Goal: Contribute content

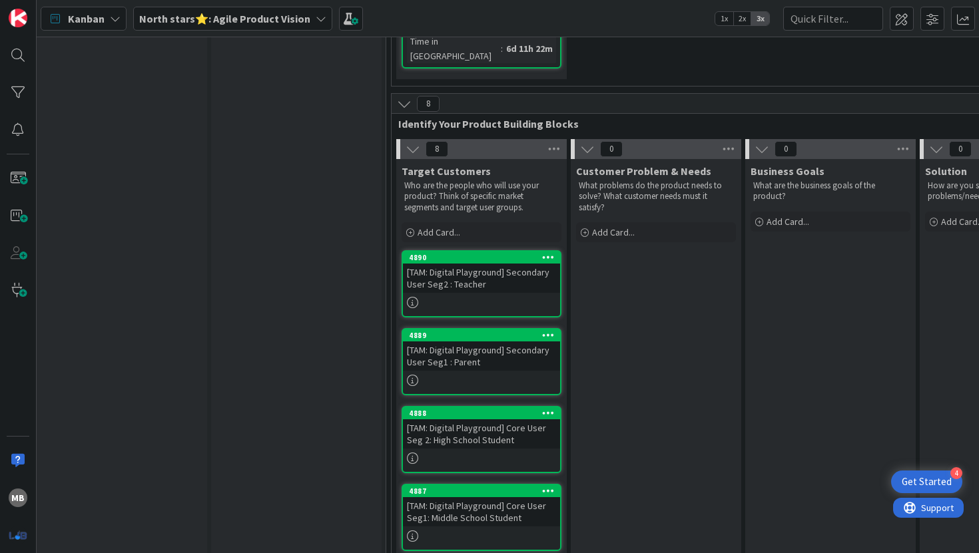
scroll to position [314, 5]
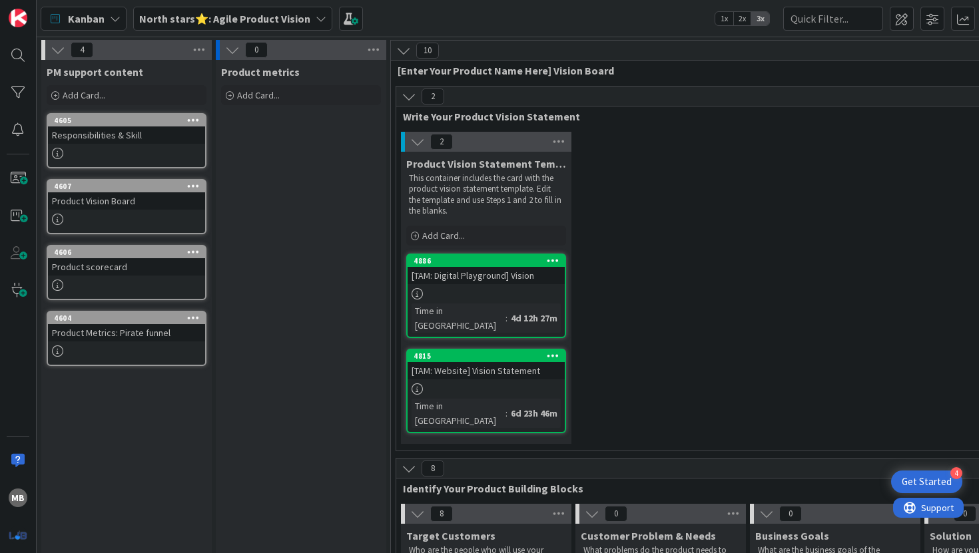
click at [500, 292] on div at bounding box center [485, 293] width 157 height 11
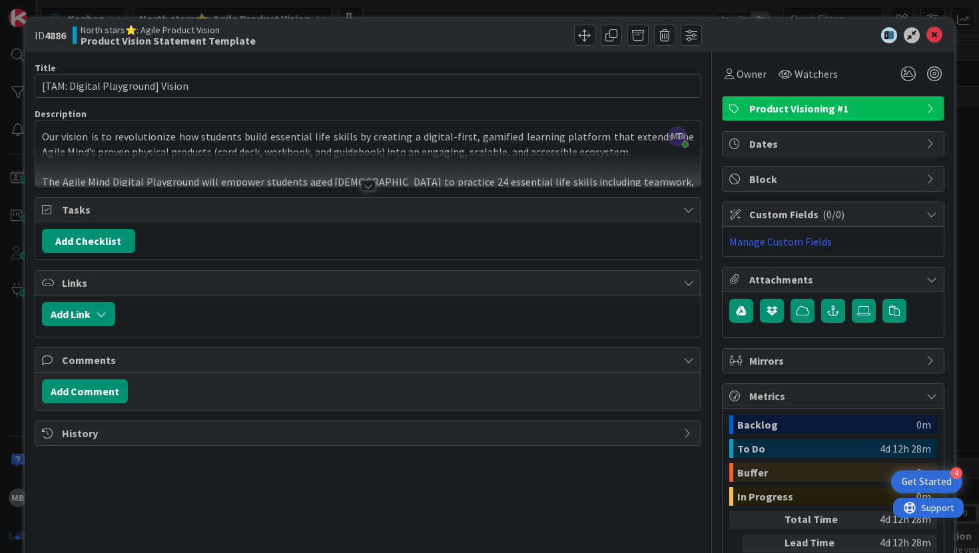
click at [366, 186] on div at bounding box center [368, 185] width 15 height 11
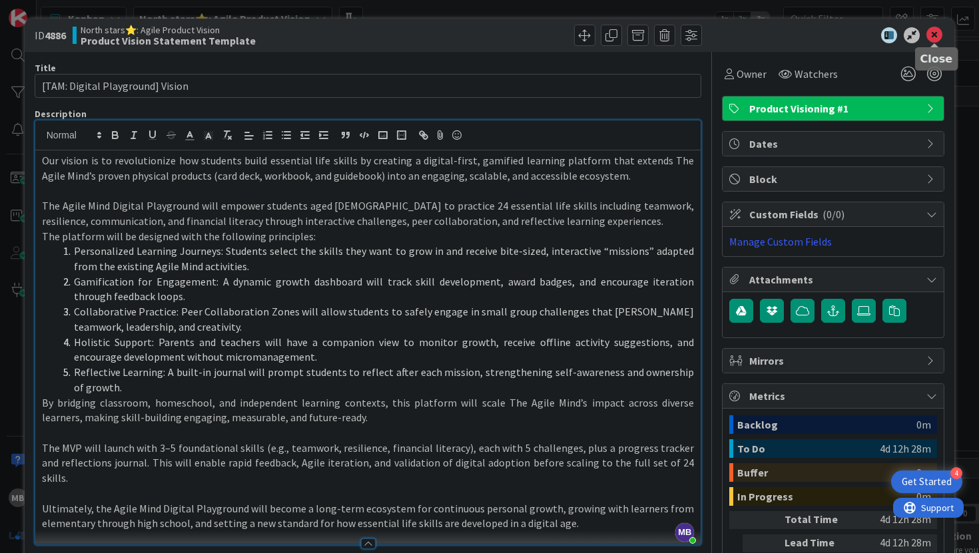
click at [939, 32] on icon at bounding box center [934, 35] width 16 height 16
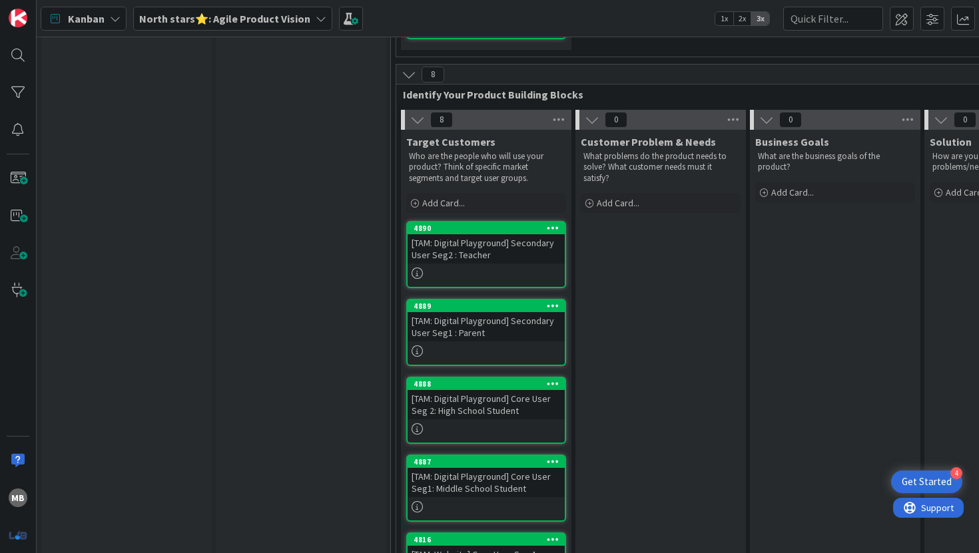
scroll to position [390, 0]
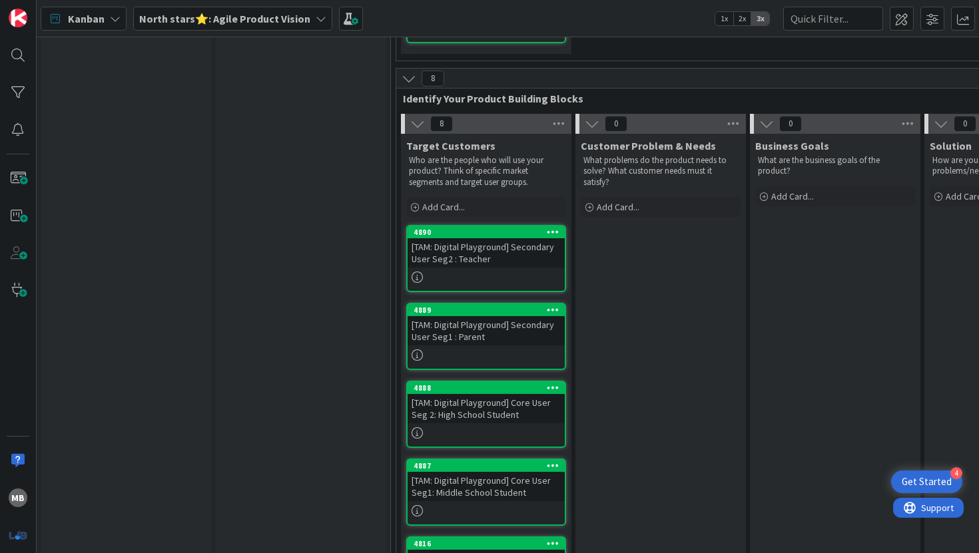
click at [507, 238] on div "[TAM: Digital Playground] Secondary User Seg2 : Teacher" at bounding box center [485, 252] width 157 height 29
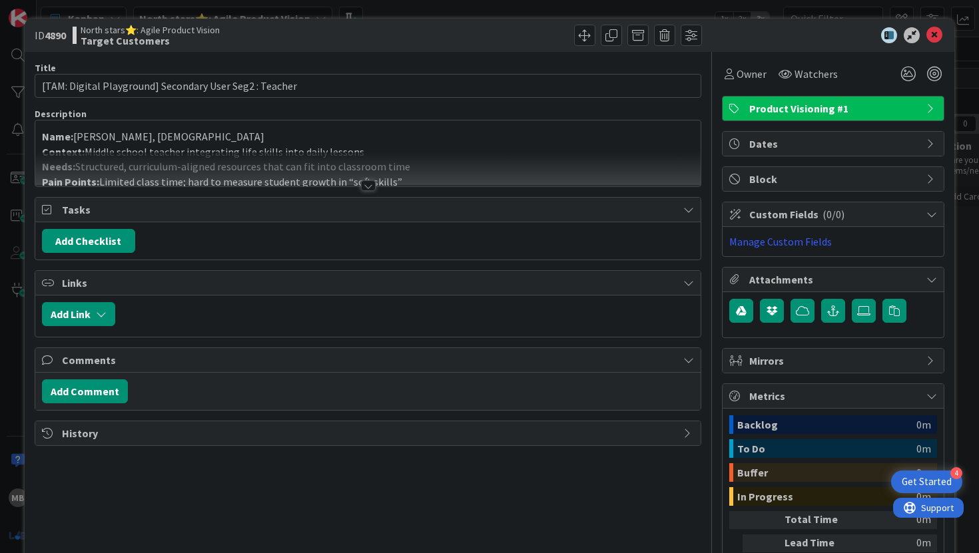
click at [369, 187] on div at bounding box center [368, 185] width 15 height 11
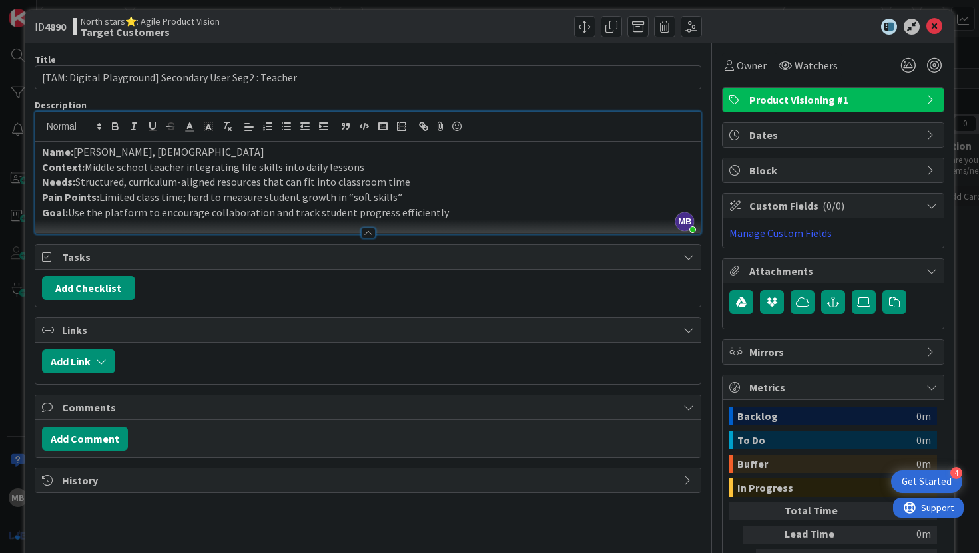
scroll to position [10, 0]
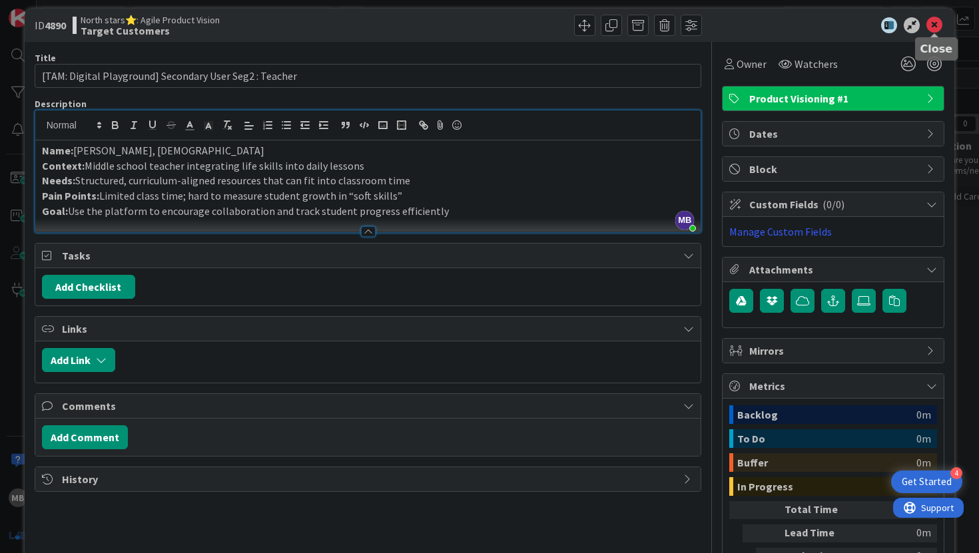
click at [933, 25] on icon at bounding box center [934, 25] width 16 height 16
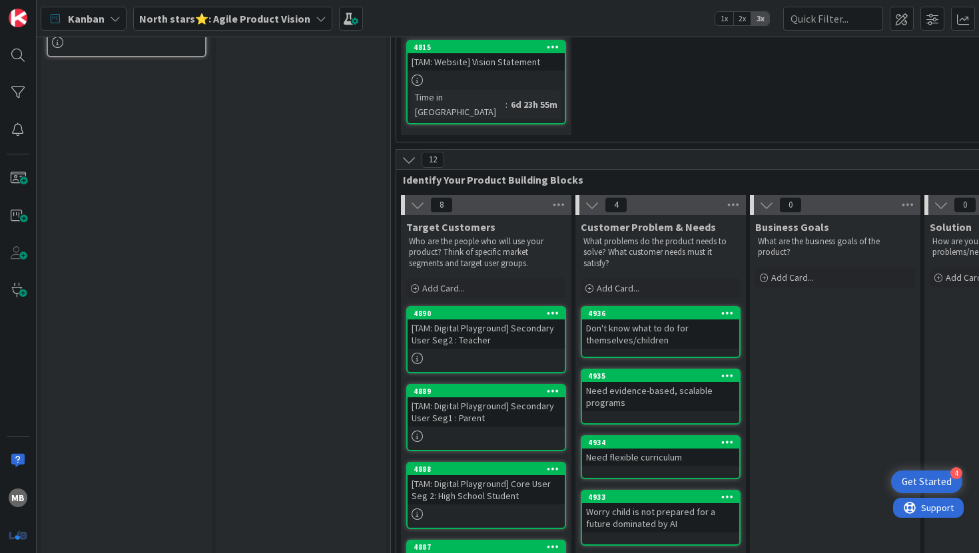
scroll to position [314, 0]
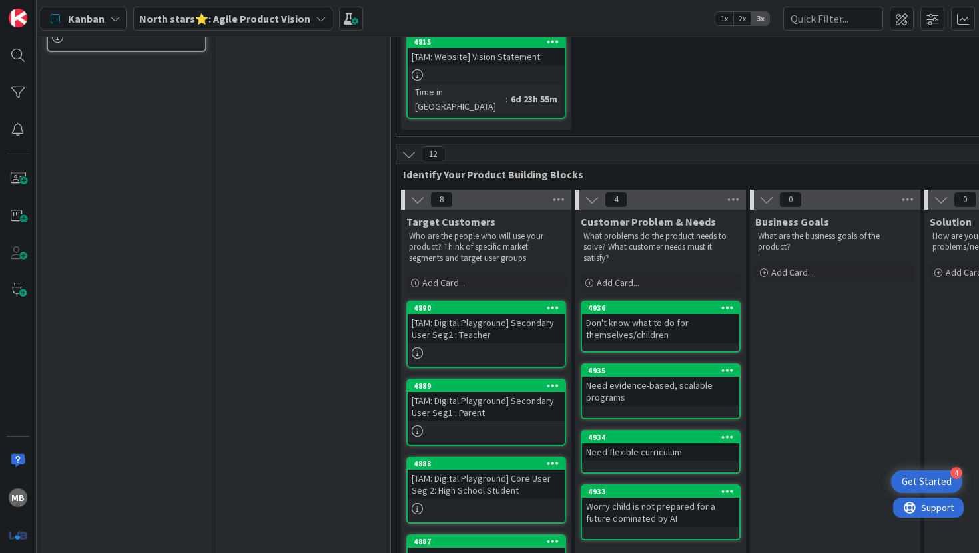
click at [744, 190] on div "4" at bounding box center [660, 200] width 170 height 20
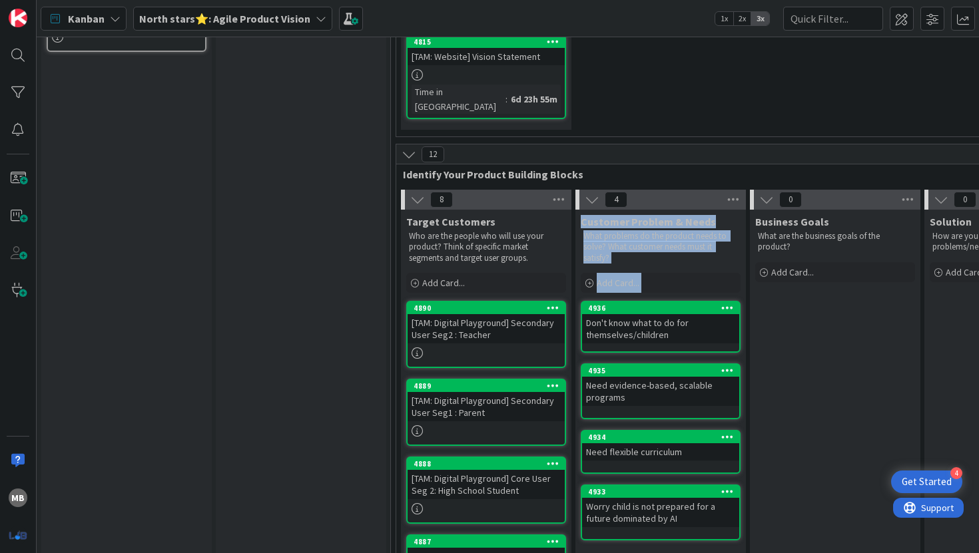
drag, startPoint x: 745, startPoint y: 163, endPoint x: 762, endPoint y: 162, distance: 16.7
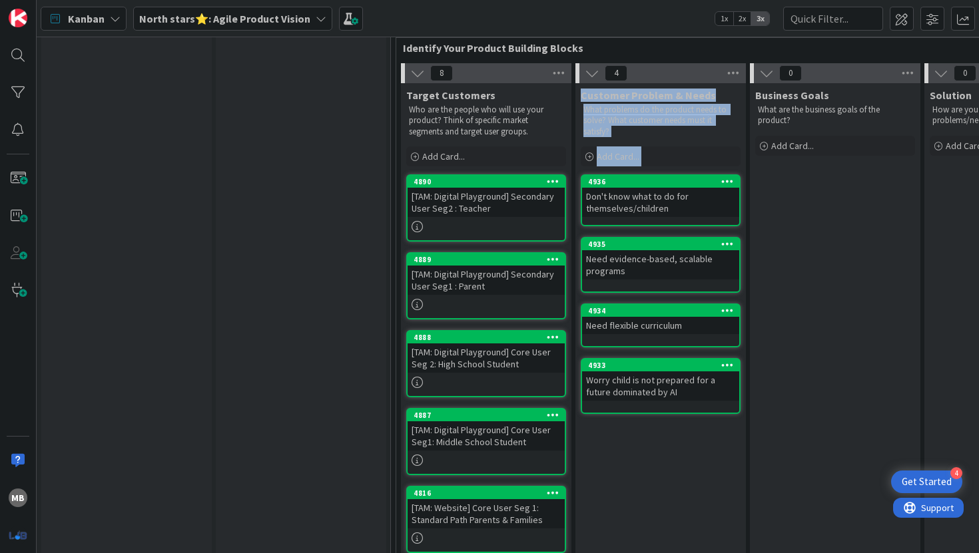
scroll to position [526, 0]
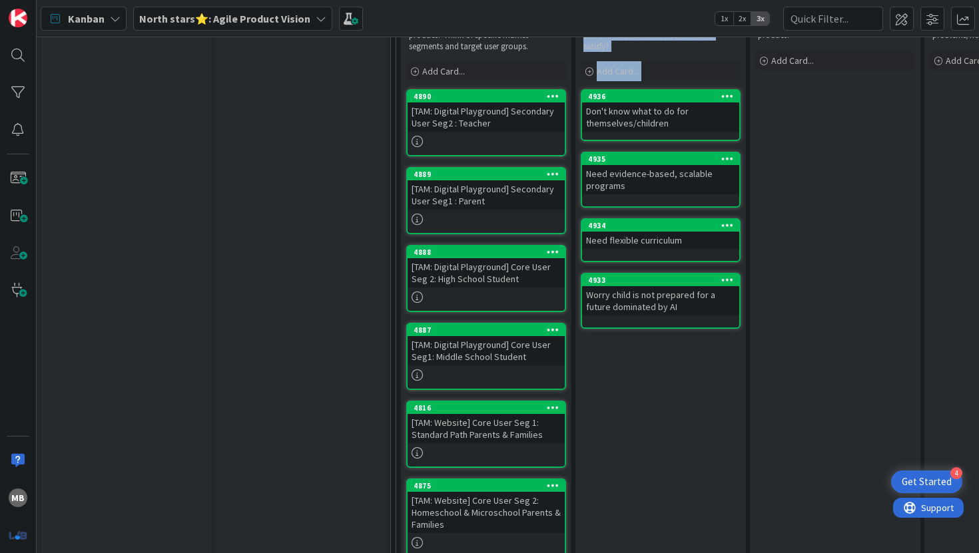
click at [698, 366] on div "Customer Problem & Needs What problems do the product needs to solve? What cust…" at bounding box center [660, 361] width 170 height 726
click at [686, 361] on div "Customer Problem & Needs What problems do the product needs to solve? What cust…" at bounding box center [660, 361] width 170 height 726
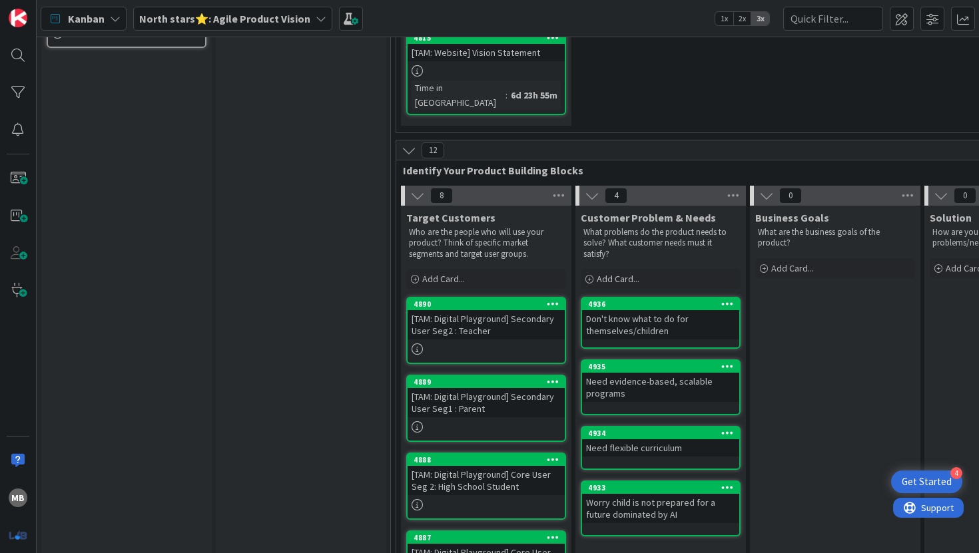
scroll to position [315, 0]
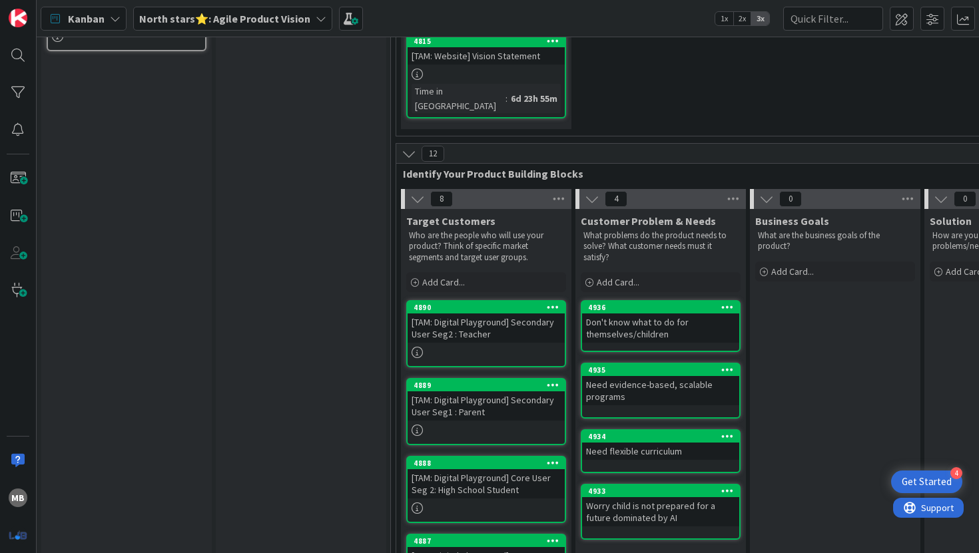
click at [502, 314] on div "[TAM: Digital Playground] Secondary User Seg2 : Teacher" at bounding box center [485, 328] width 157 height 29
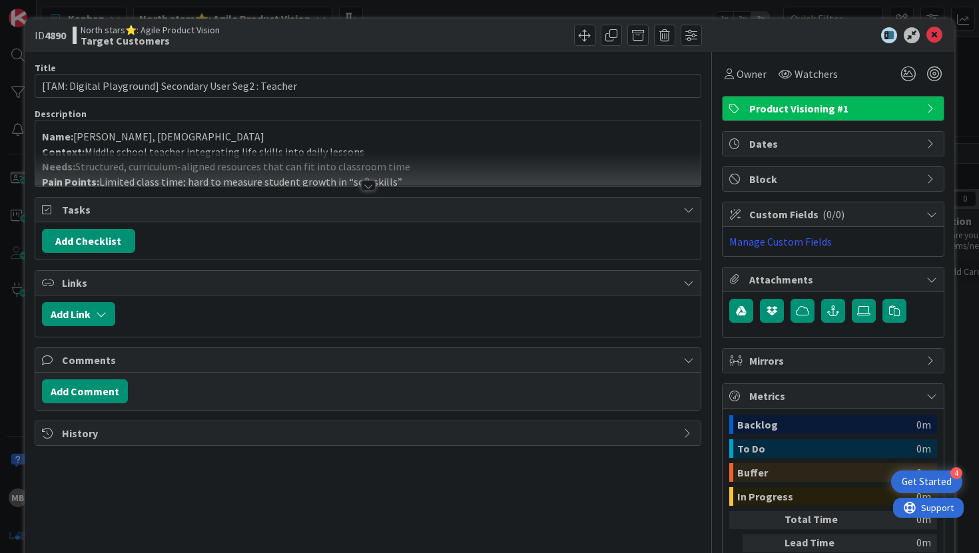
click at [361, 186] on div at bounding box center [368, 185] width 15 height 11
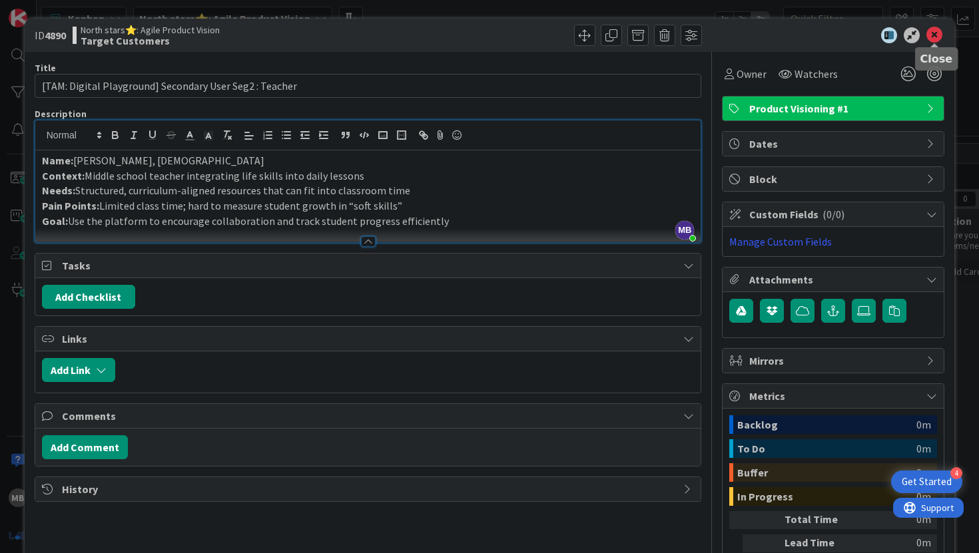
click at [938, 35] on icon at bounding box center [934, 35] width 16 height 16
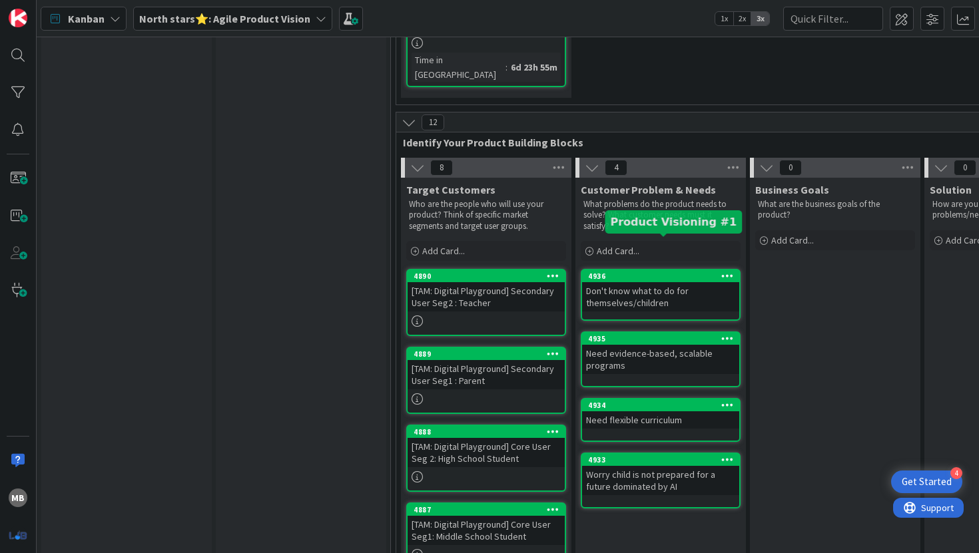
scroll to position [360, 0]
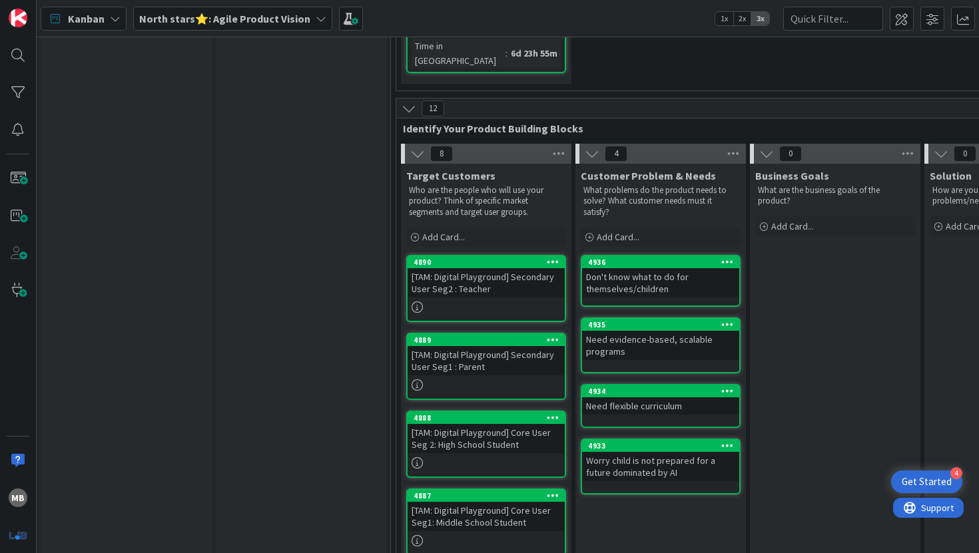
click at [518, 268] on div "[TAM: Digital Playground] Secondary User Seg2 : Teacher" at bounding box center [485, 282] width 157 height 29
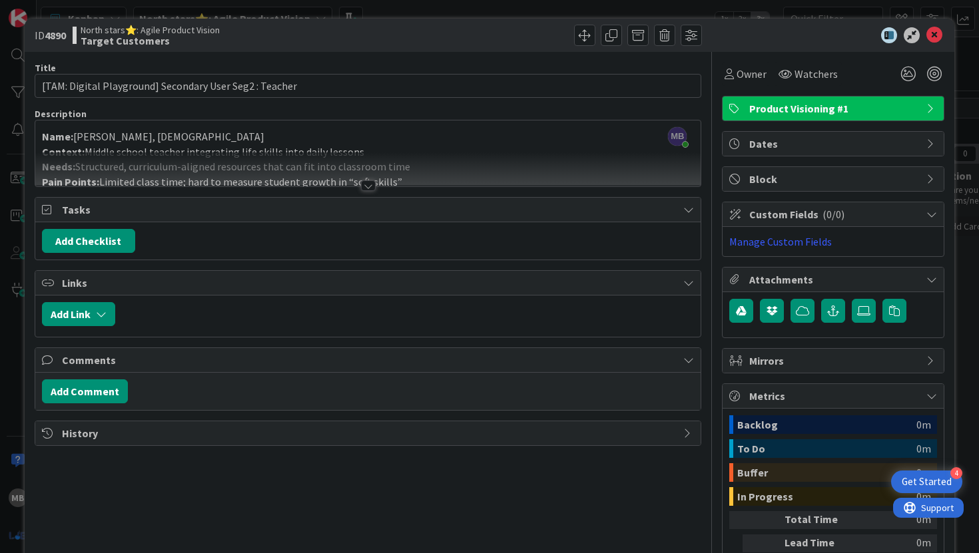
click at [365, 186] on div at bounding box center [368, 185] width 15 height 11
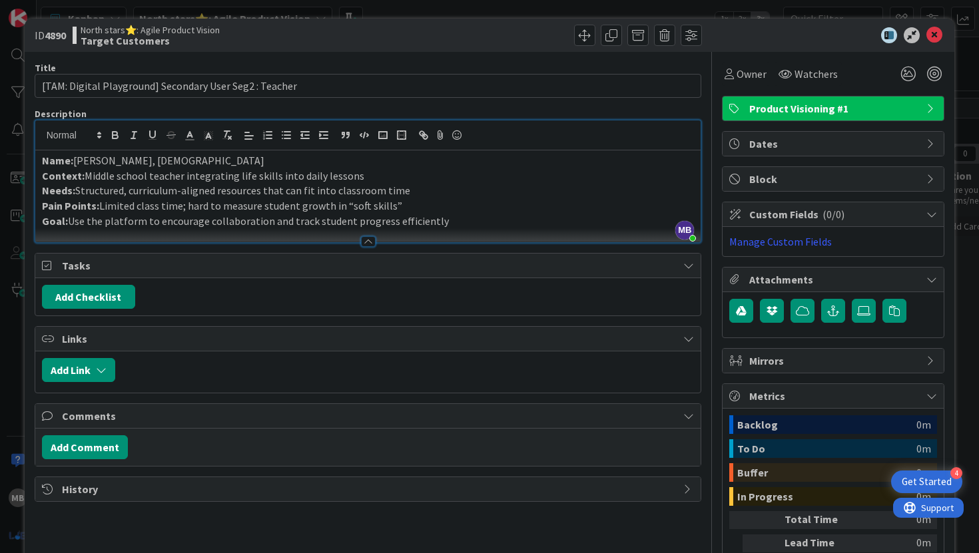
drag, startPoint x: 439, startPoint y: 220, endPoint x: 19, endPoint y: 152, distance: 425.4
click at [19, 154] on div "ID 4890 North stars⭐: Agile Product Vision Target Customers Title 55 / 128 [TAM…" at bounding box center [489, 276] width 979 height 553
copy div "Name: Mr. Johnson, 42 years old Context: Middle school teacher integrating life…"
click at [929, 38] on icon at bounding box center [934, 35] width 16 height 16
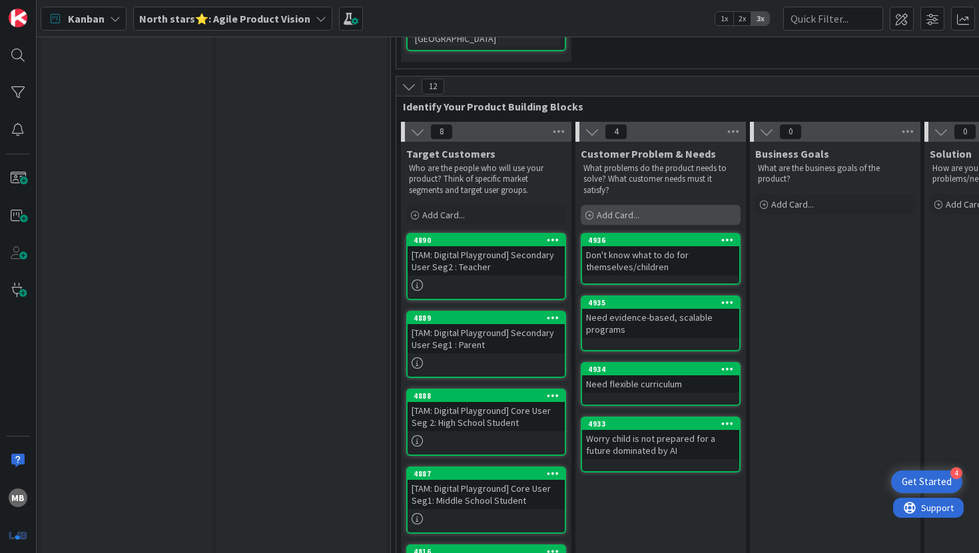
click at [587, 212] on icon at bounding box center [589, 216] width 8 height 8
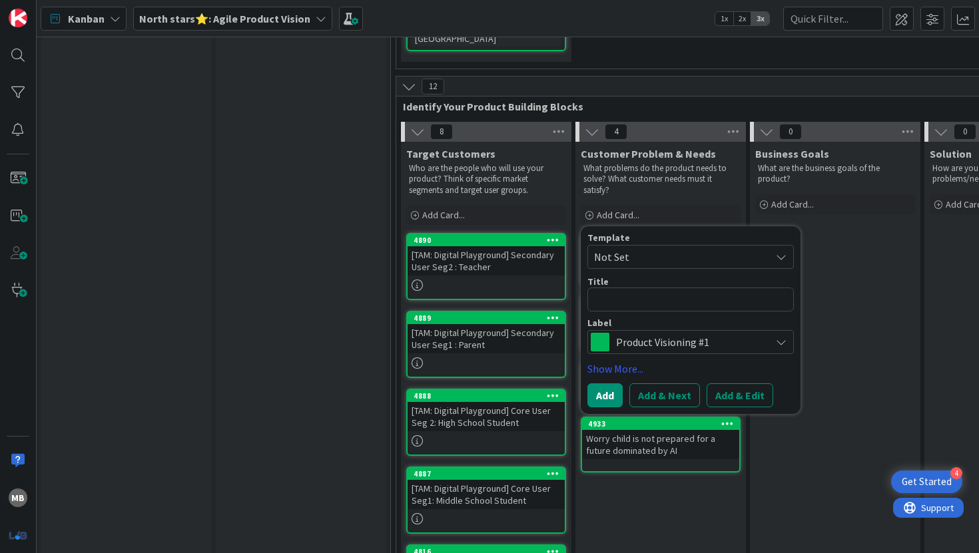
click at [622, 248] on span "Not Set" at bounding box center [677, 256] width 166 height 17
click at [633, 302] on span "contact an administrator" at bounding box center [695, 315] width 202 height 27
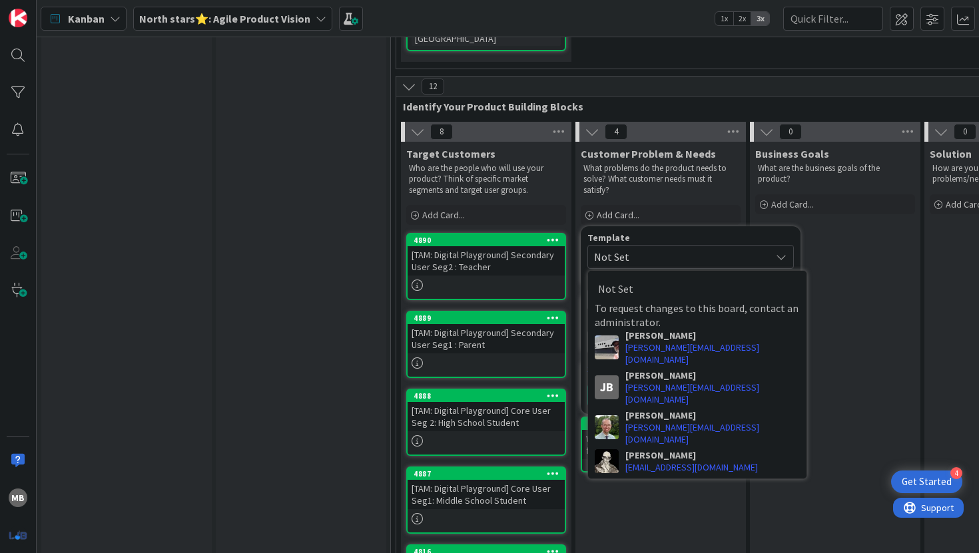
click at [648, 248] on span "Not Set" at bounding box center [677, 256] width 166 height 17
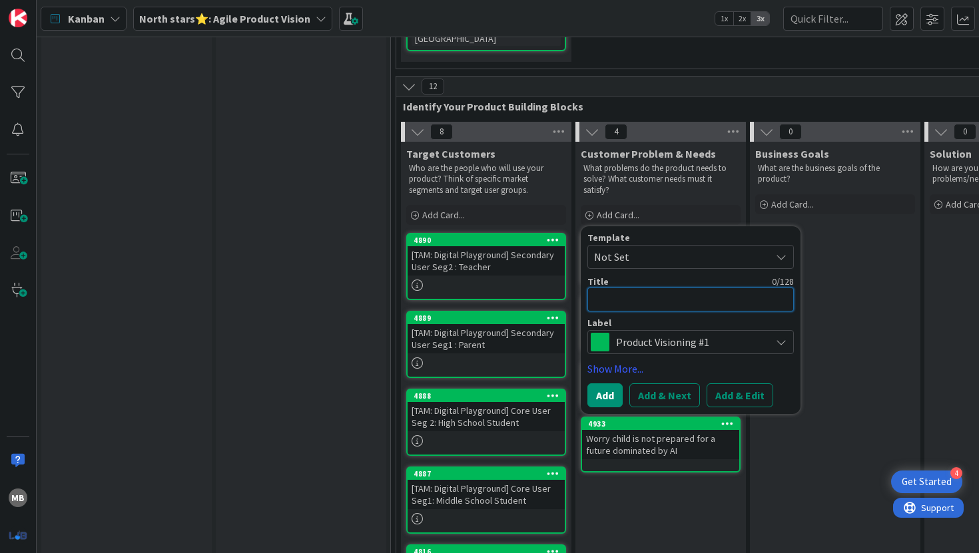
click at [612, 288] on textarea at bounding box center [690, 300] width 206 height 24
type textarea "x"
type textarea "{"
type textarea "x"
type textarea "["
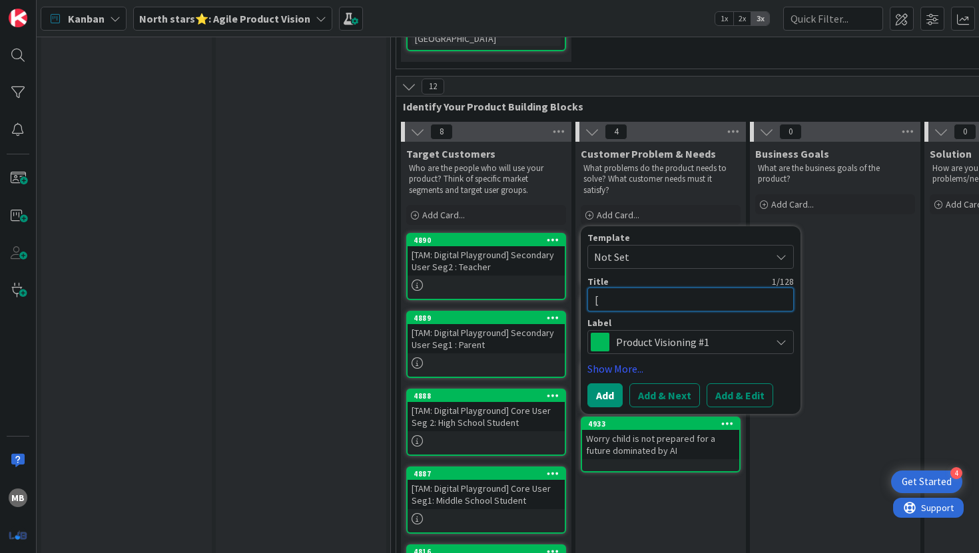
type textarea "x"
type textarea "[T"
type textarea "x"
type textarea "[TA"
type textarea "x"
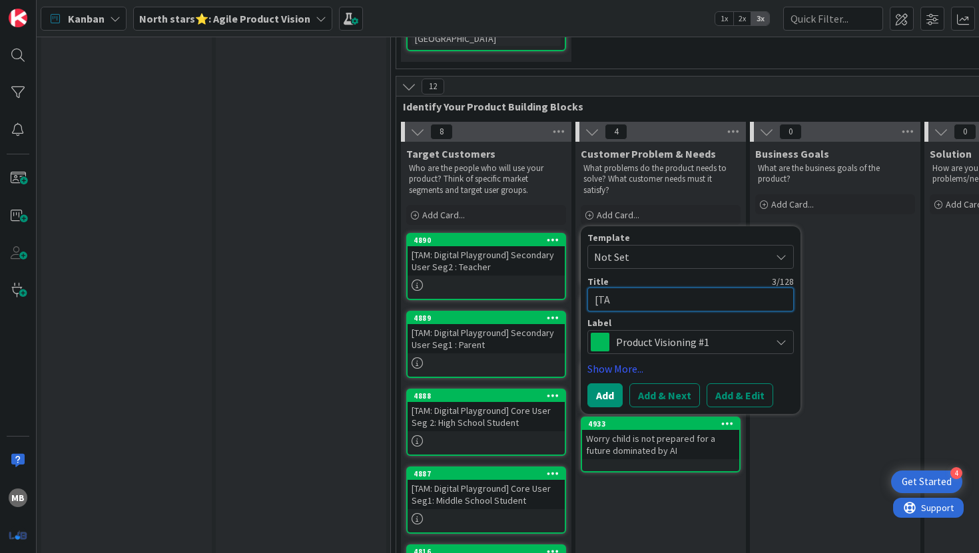
type textarea "[TAM"
type textarea "x"
type textarea "[TAM:"
type textarea "x"
type textarea "[TAM:"
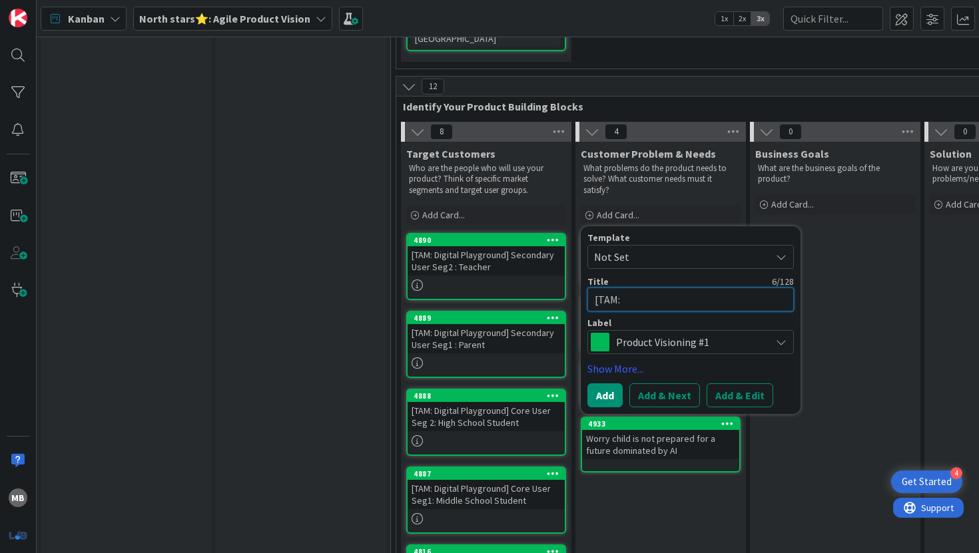
type textarea "x"
type textarea "[TAM: D"
type textarea "x"
type textarea "[TAM: Di"
type textarea "x"
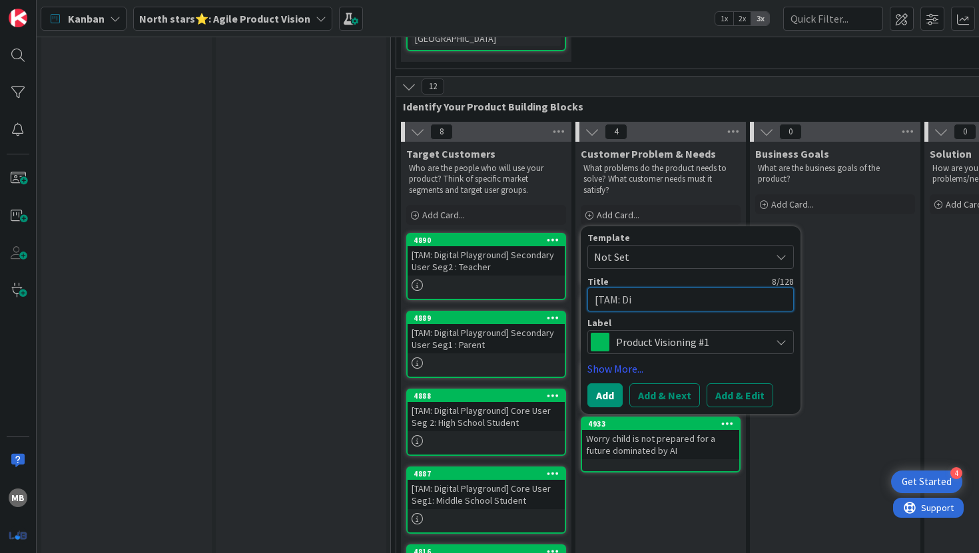
type textarea "[TAM: Dig"
type textarea "x"
type textarea "[TAM: Digi"
type textarea "x"
type textarea "[TAM: Digit"
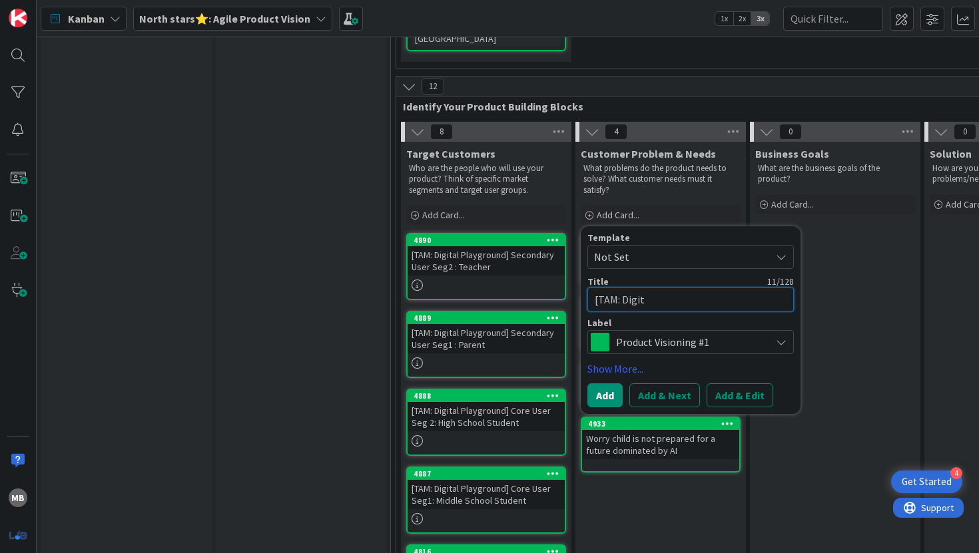
type textarea "x"
type textarea "[TAM: Digita"
type textarea "x"
type textarea "[TAM: Digital"
type textarea "x"
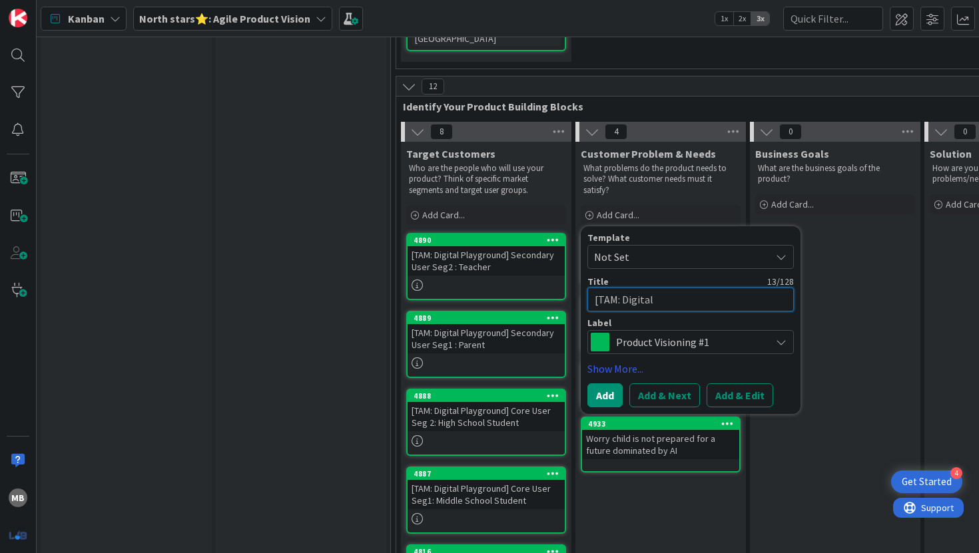
type textarea "[TAM: Digital"
type textarea "x"
type textarea "[TAM: Digital P"
type textarea "x"
type textarea "[TAM: Digital Pl"
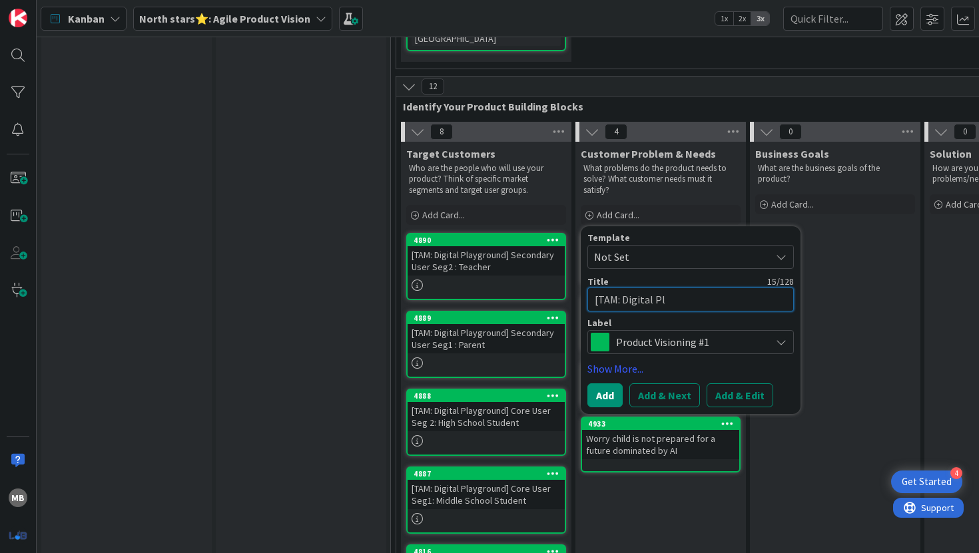
type textarea "x"
type textarea "[TAM: Digital Pla"
type textarea "x"
type textarea "[TAM: Digital Play"
type textarea "x"
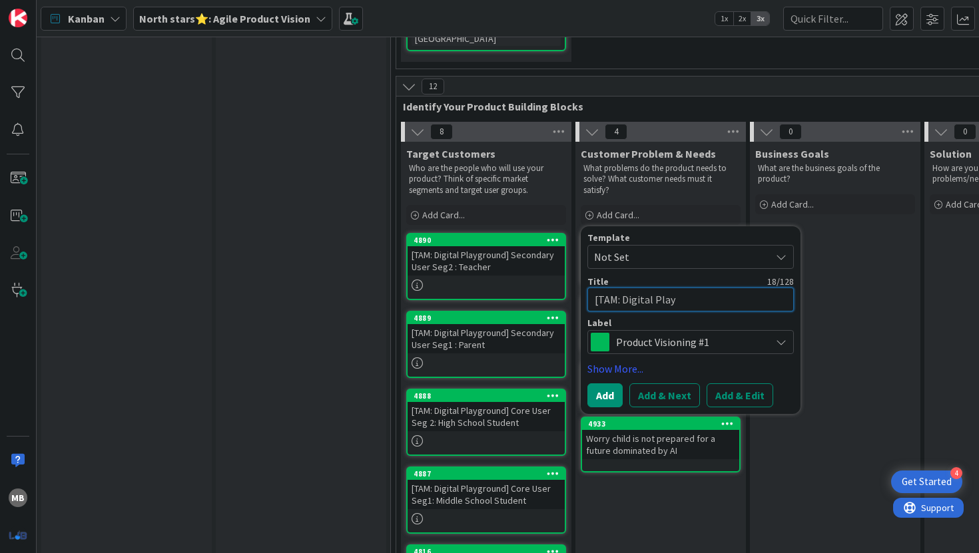
type textarea "[TAM: Digital Playg"
type textarea "x"
type textarea "[TAM: Digital Playgr"
type textarea "x"
type textarea "[TAM: Digital Playgro"
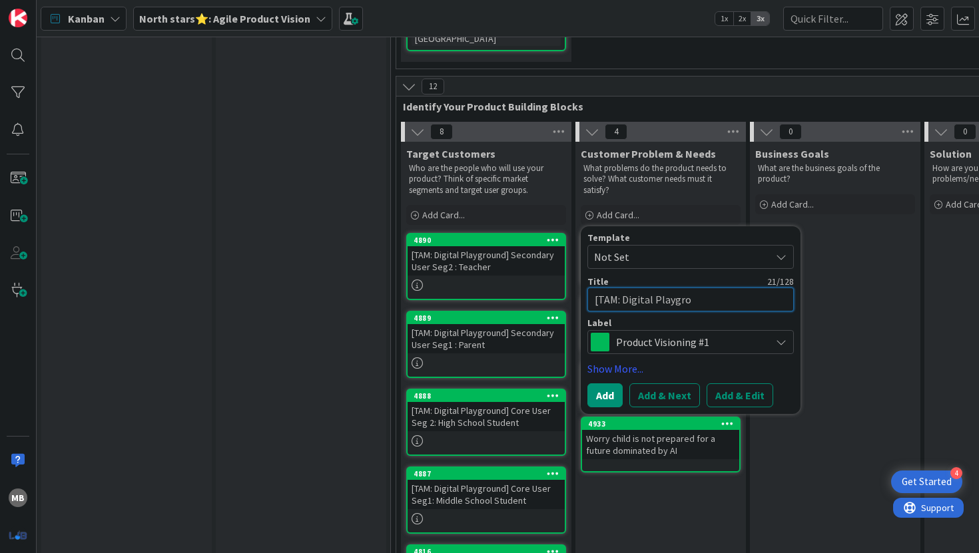
type textarea "x"
type textarea "[TAM: Digital Playgrou"
type textarea "x"
type textarea "[TAM: Digital Playgroun"
type textarea "x"
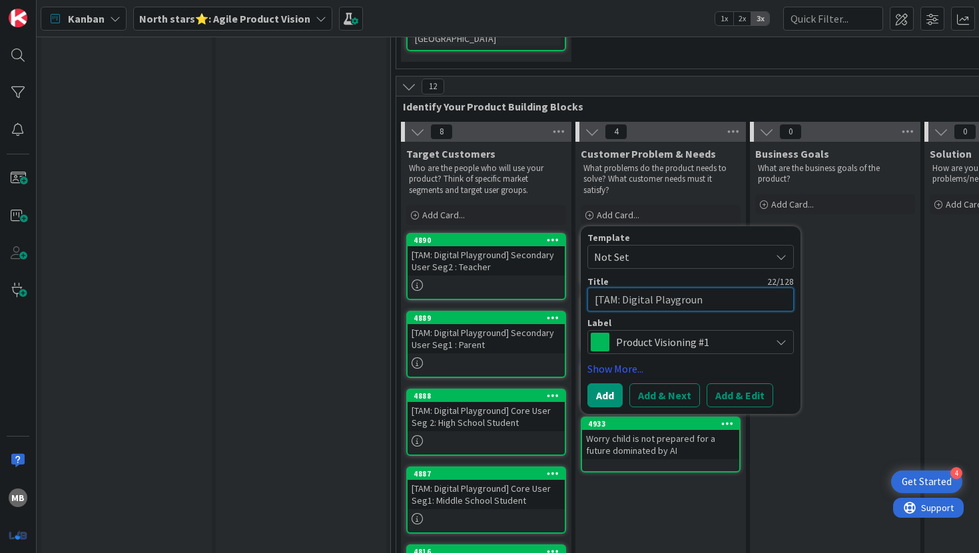
type textarea "[TAM: Digital Playground"
type textarea "x"
type textarea "[TAM: Digital Playground]"
type textarea "x"
type textarea "[TAM: Digital Playground]"
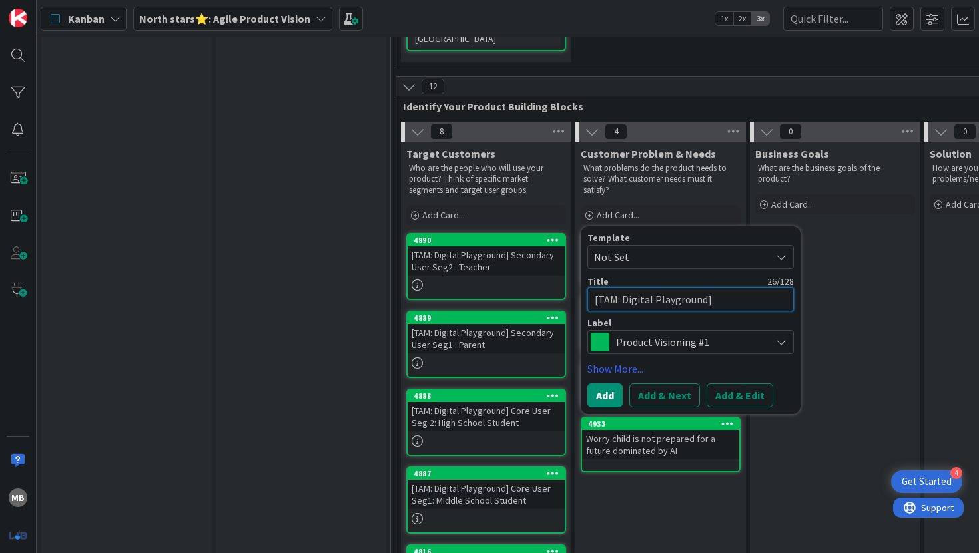
type textarea "x"
type textarea "[TAM: Digital Playground] S"
type textarea "x"
type textarea "[TAM: Digital Playground] Se"
type textarea "x"
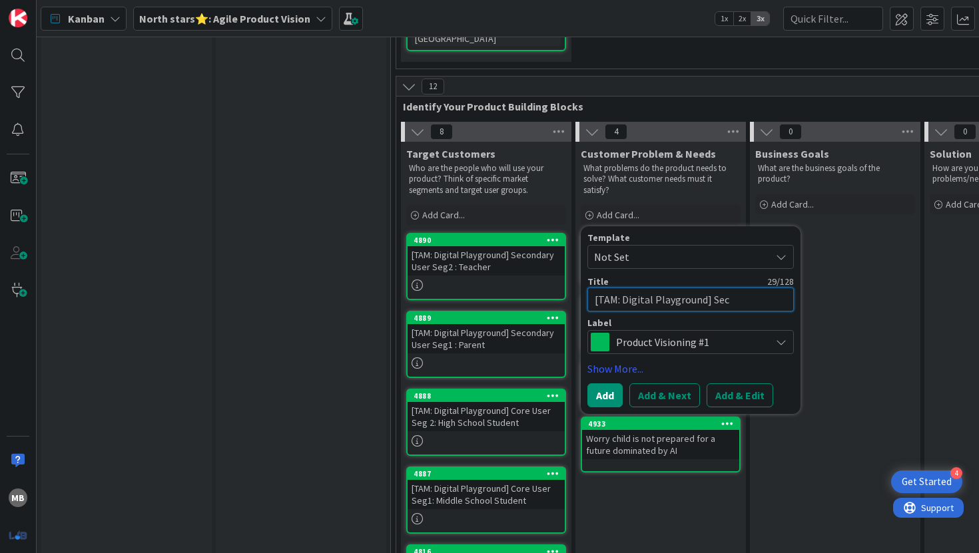
type textarea "[TAM: Digital Playground] Seco"
type textarea "x"
type textarea "[TAM: Digital Playground] Second"
type textarea "x"
type textarea "[TAM: Digital Playground] Seconda"
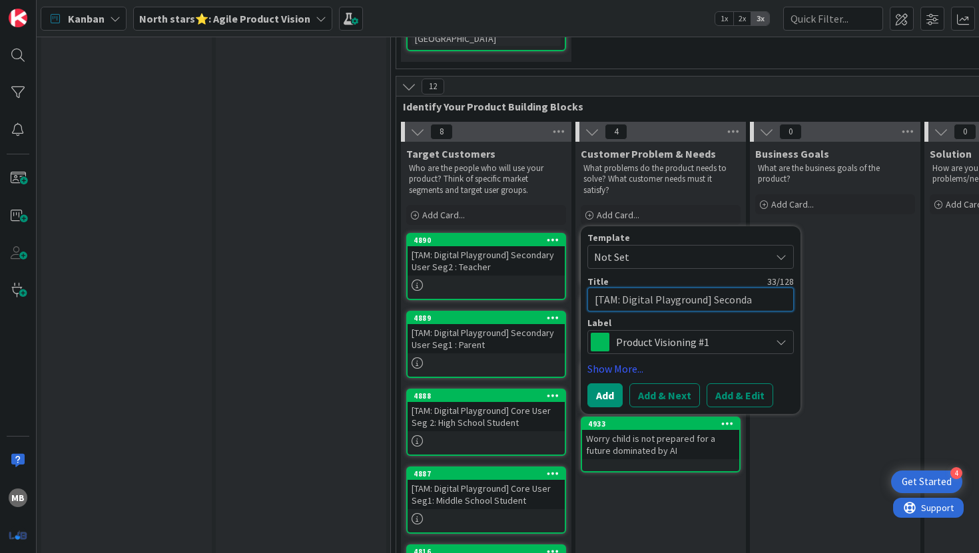
type textarea "x"
type textarea "[TAM: Digital Playground] Secondar"
type textarea "x"
type textarea "[TAM: Digital Playground] Secondary"
type textarea "x"
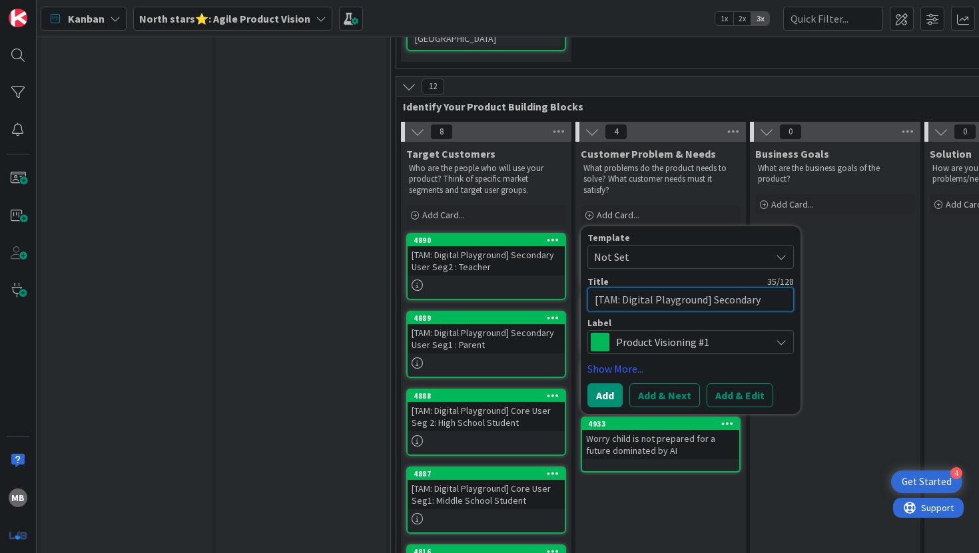
type textarea "[TAM: Digital Playground] Secondary"
type textarea "x"
type textarea "[TAM: Digital Playground] Secondary U"
type textarea "x"
type textarea "[TAM: Digital Playground] Secondary Us"
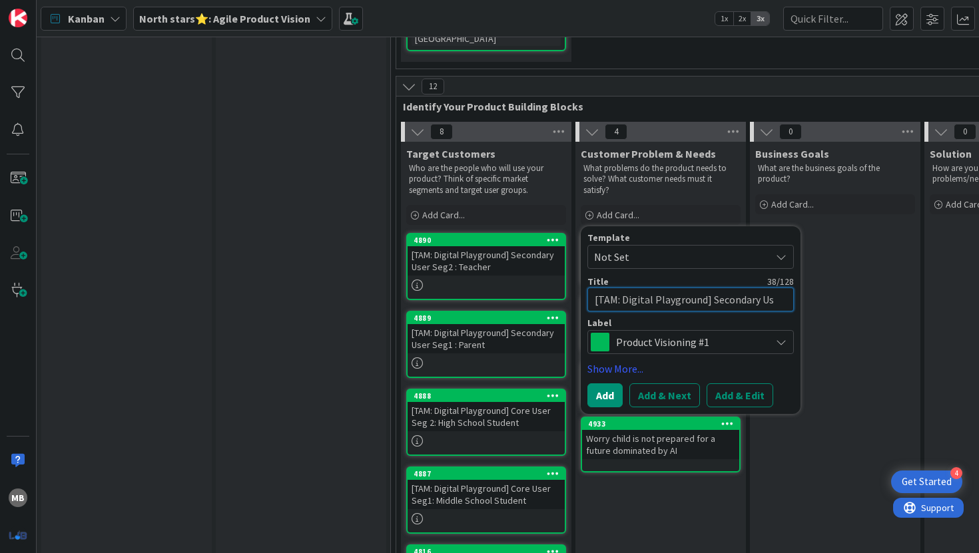
type textarea "x"
type textarea "[TAM: Digital Playground] Secondary Use"
type textarea "x"
type textarea "[TAM: Digital Playground] Secondary User"
type textarea "x"
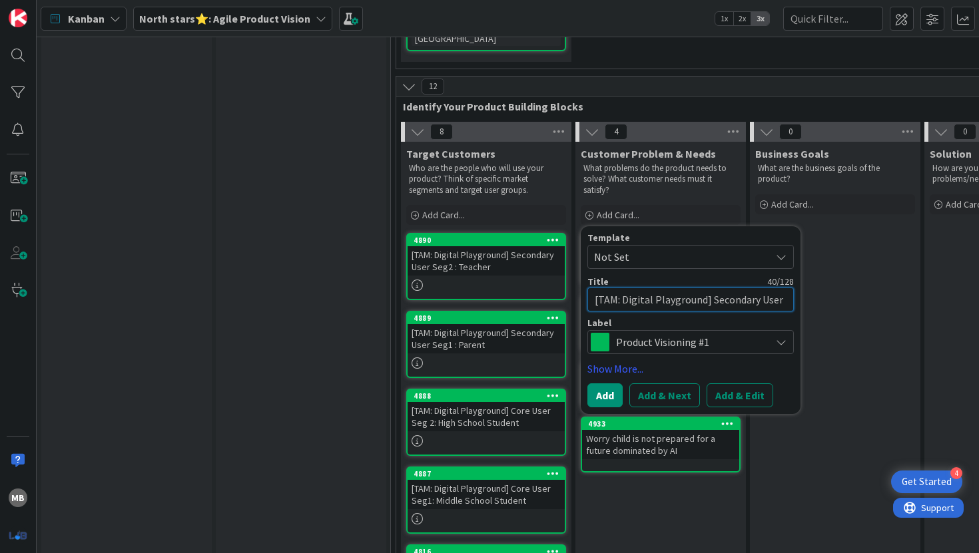
type textarea "[TAM: Digital Playground] Secondary User"
type textarea "x"
type textarea "[TAM: Digital Playground] Secondary User S"
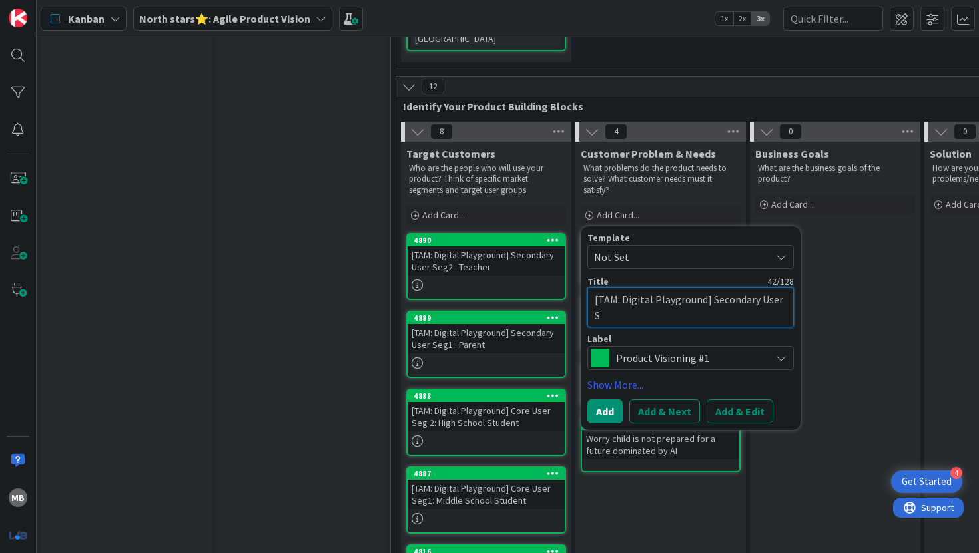
type textarea "x"
type textarea "[TAM: Digital Playground] Secondary User Se"
type textarea "x"
type textarea "[TAM: Digital Playground] Secondary User Seg"
type textarea "x"
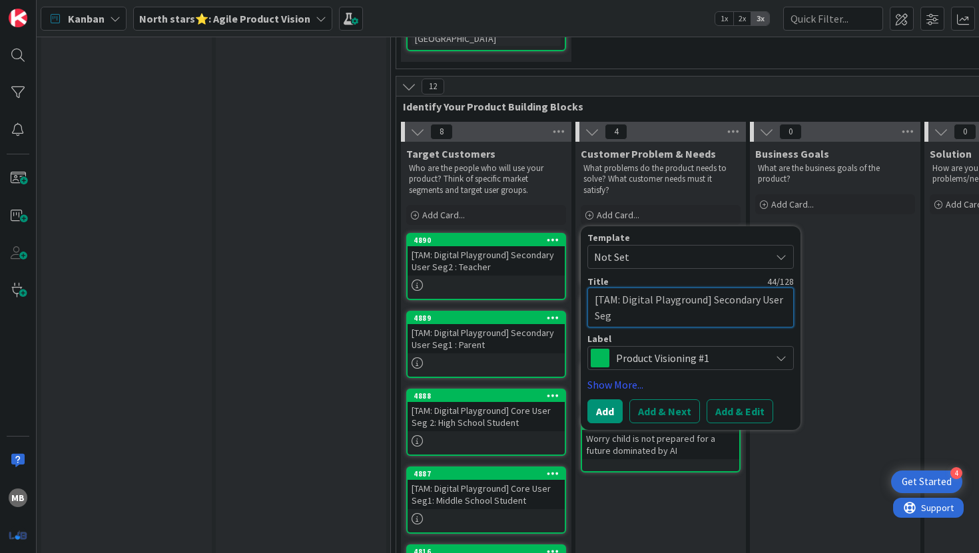
type textarea "[TAM: Digital Playground] Secondary User Seg2"
type textarea "x"
type textarea "[TAM: Digital Playground] Secondary User Seg2"
type textarea "x"
type textarea "[TAM: Digital Playground] Secondary User Seg2 :"
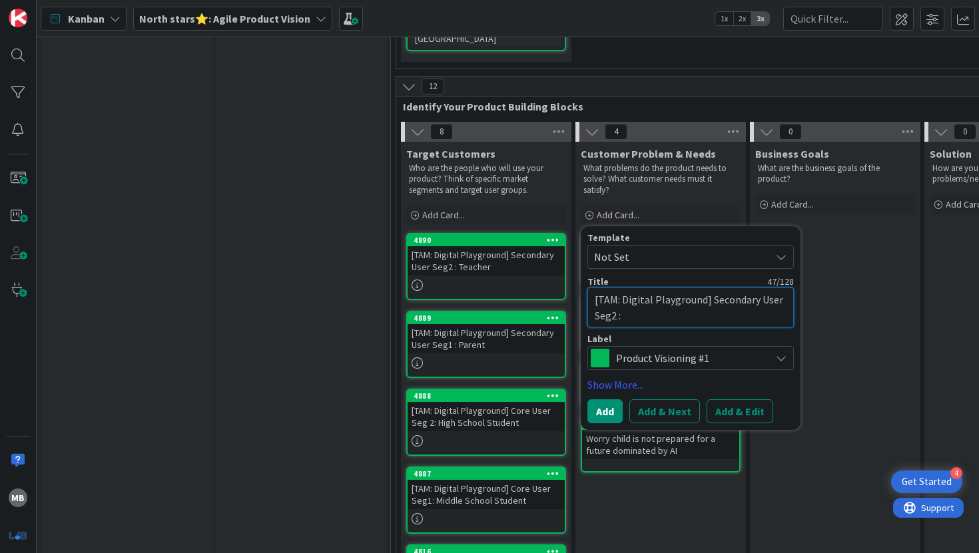
type textarea "x"
type textarea "[TAM: Digital Playground] Secondary User Seg2 :"
type textarea "x"
type textarea "[TAM: Digital Playground] Secondary User Seg2 : T"
type textarea "x"
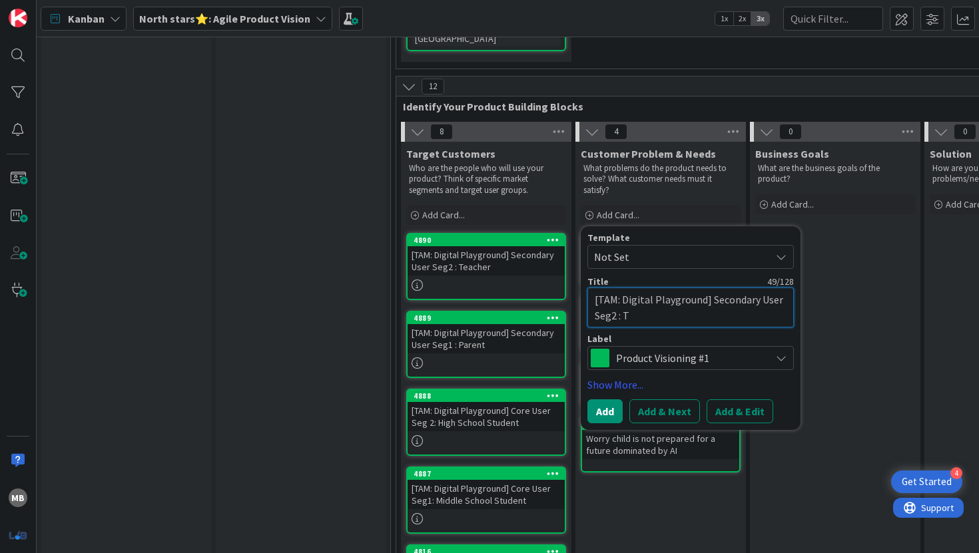
type textarea "[TAM: Digital Playground] Secondary User Seg2 : Te"
type textarea "x"
type textarea "[TAM: Digital Playground] Secondary User Seg2 : Tec"
type textarea "x"
type textarea "[TAM: Digital Playground] Secondary User Seg2 : Teca"
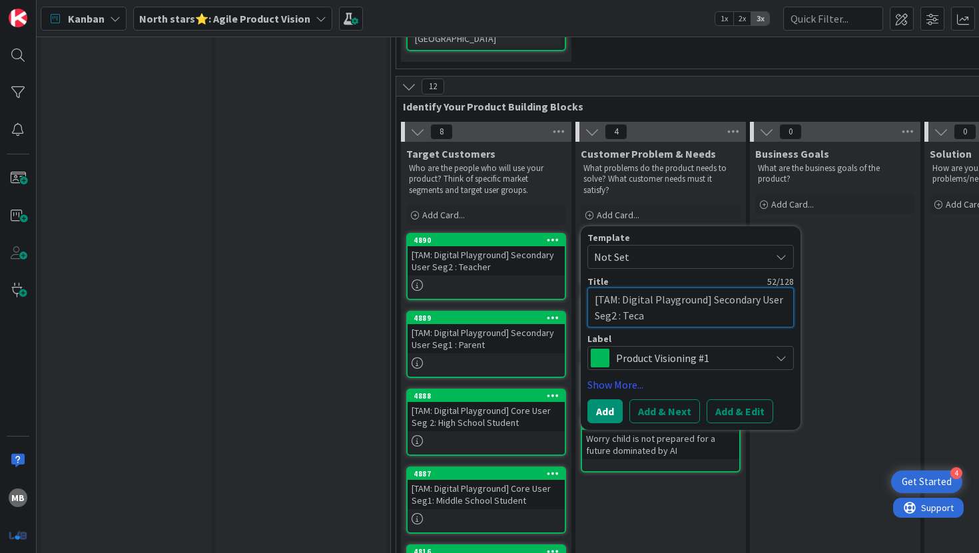
type textarea "x"
type textarea "[TAM: Digital Playground] Secondary User Seg2 : Tecah"
type textarea "x"
type textarea "[TAM: Digital Playground] Secondary User Seg2 : Teca"
type textarea "x"
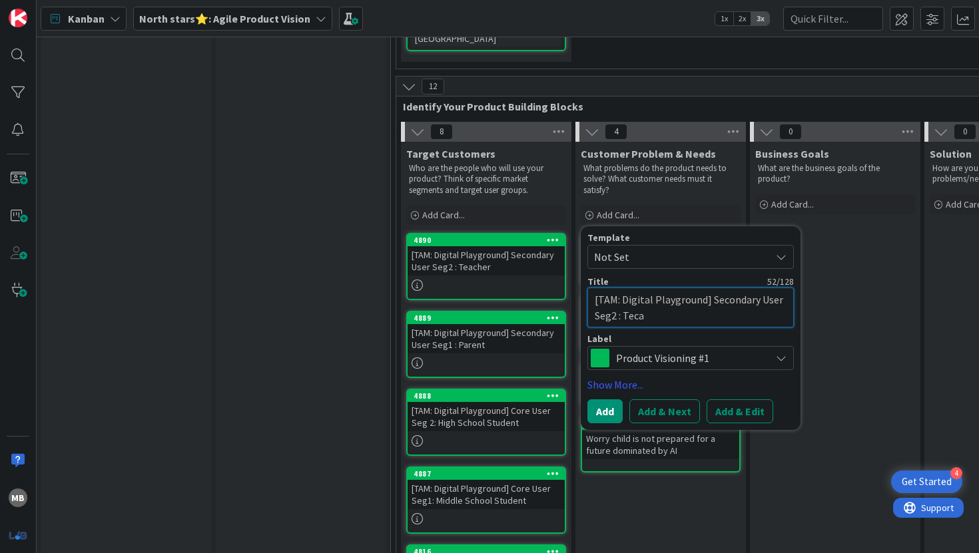
type textarea "[TAM: Digital Playground] Secondary User Seg2 : Tec"
type textarea "x"
type textarea "[TAM: Digital Playground] Secondary User Seg2 : Te"
type textarea "x"
type textarea "[TAM: Digital Playground] Secondary User Seg2 : Tea"
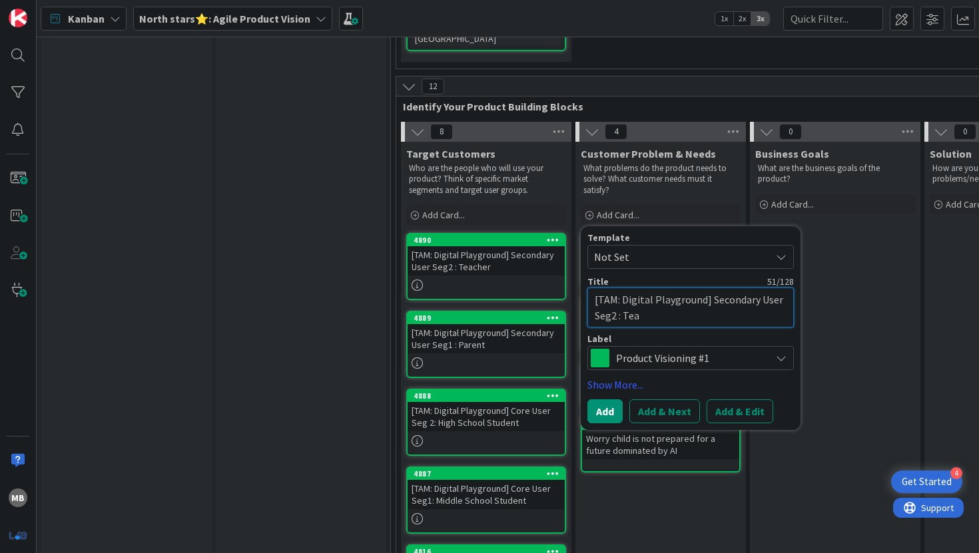
type textarea "x"
type textarea "[TAM: Digital Playground] Secondary User Seg2 : Teac"
type textarea "x"
type textarea "[TAM: Digital Playground] Secondary User Seg2 : Teach"
type textarea "x"
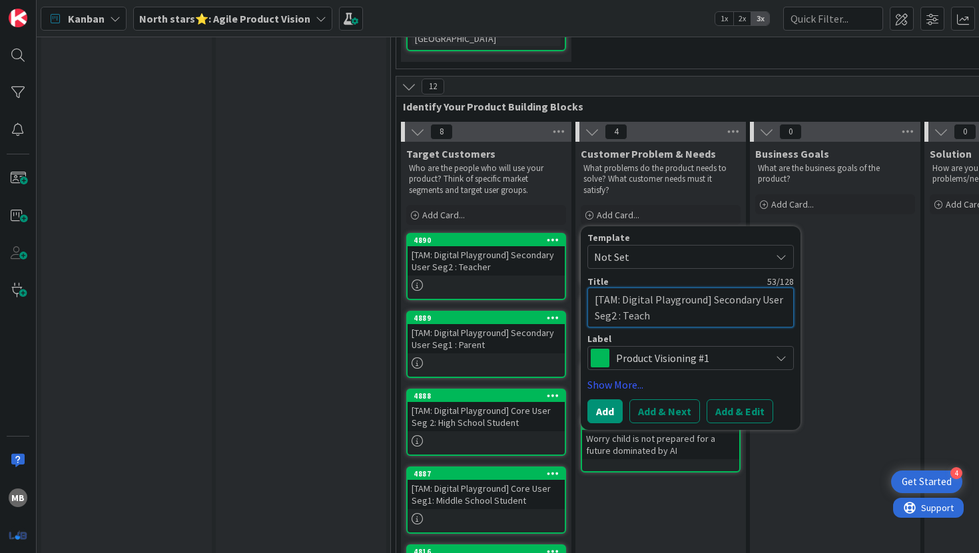
type textarea "[TAM: Digital Playground] Secondary User Seg2 : Teache"
type textarea "x"
type textarea "[TAM: Digital Playground] Secondary User Seg2 : Teacher"
drag, startPoint x: 709, startPoint y: 270, endPoint x: 615, endPoint y: 293, distance: 96.7
click at [615, 293] on textarea "[TAM: Digital Playground] Secondary User Seg2 : Teacher" at bounding box center [690, 308] width 206 height 40
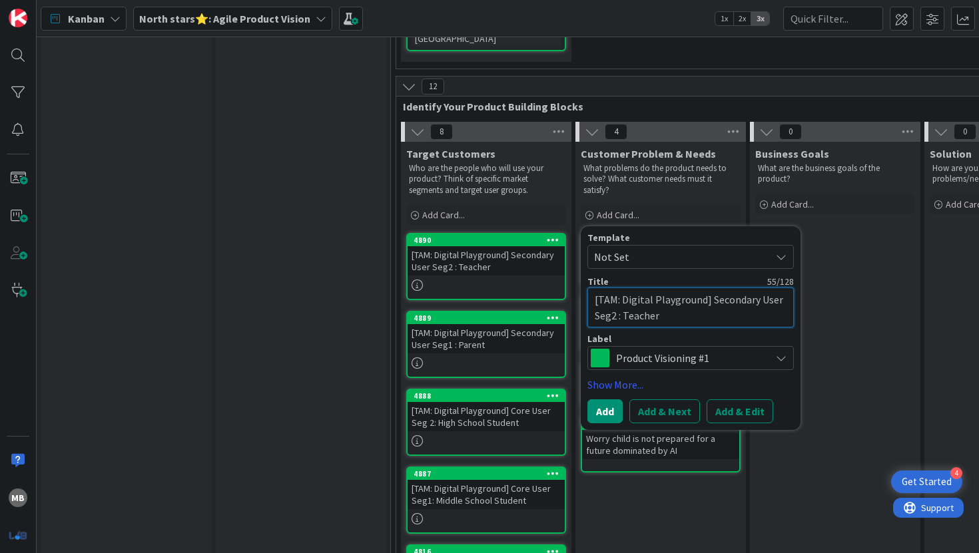
type textarea "x"
type textarea "[TAM: Digital Playground] : Teacher"
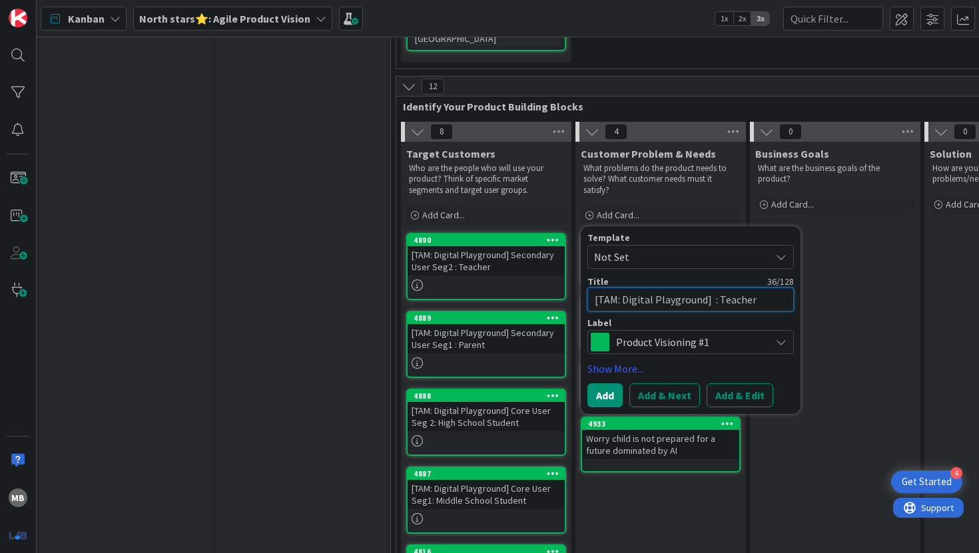
type textarea "x"
type textarea "[TAM: Digital Playground] C : Teacher"
type textarea "x"
type textarea "[TAM: Digital Playground] CU : Teacher"
type textarea "x"
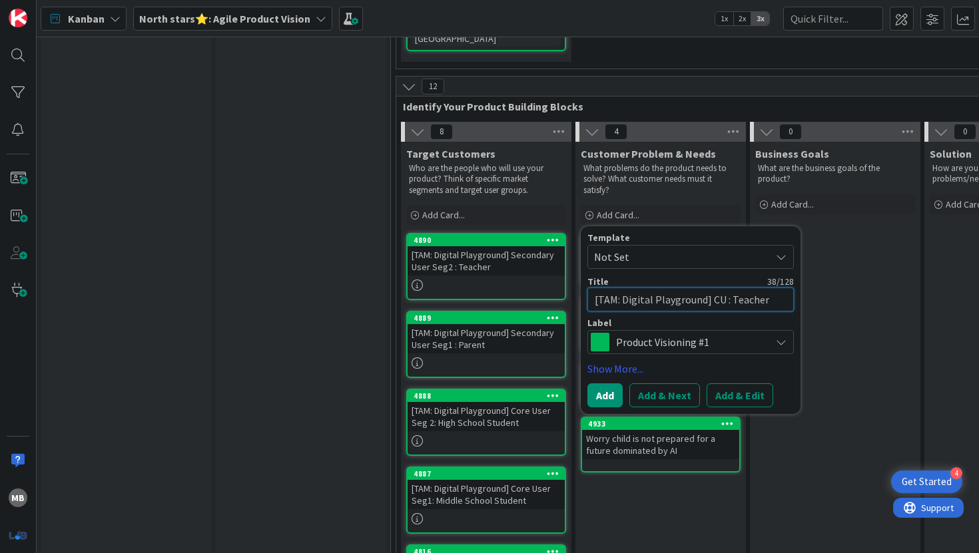
type textarea "[TAM: Digital Playground] C : Teacher"
type textarea "x"
type textarea "[TAM: Digital Playground] Cu : Teacher"
type textarea "x"
type textarea "[TAM: Digital Playground] Cus : Teacher"
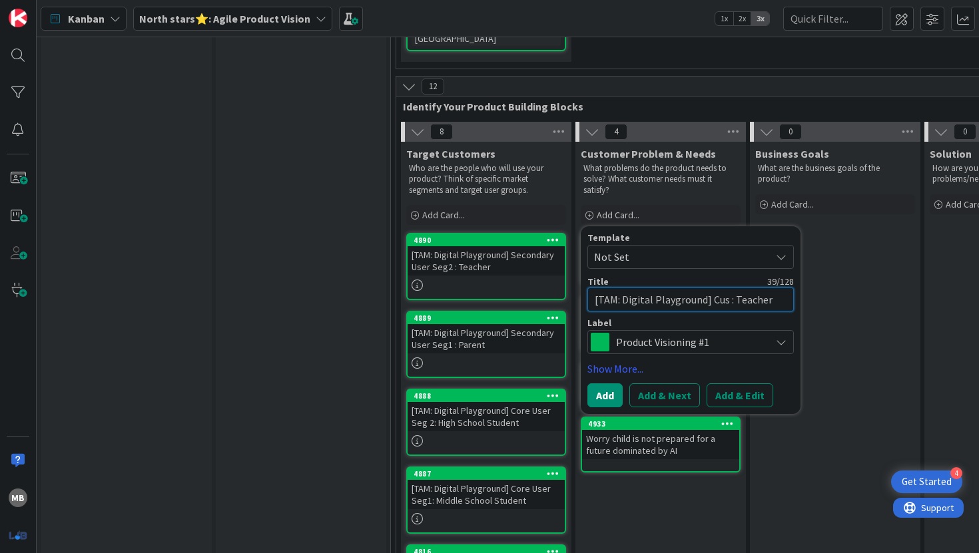
type textarea "x"
type textarea "[TAM: Digital Playground] Cust : Teacher"
type textarea "x"
type textarea "[TAM: Digital Playground] Custo : Teacher"
type textarea "x"
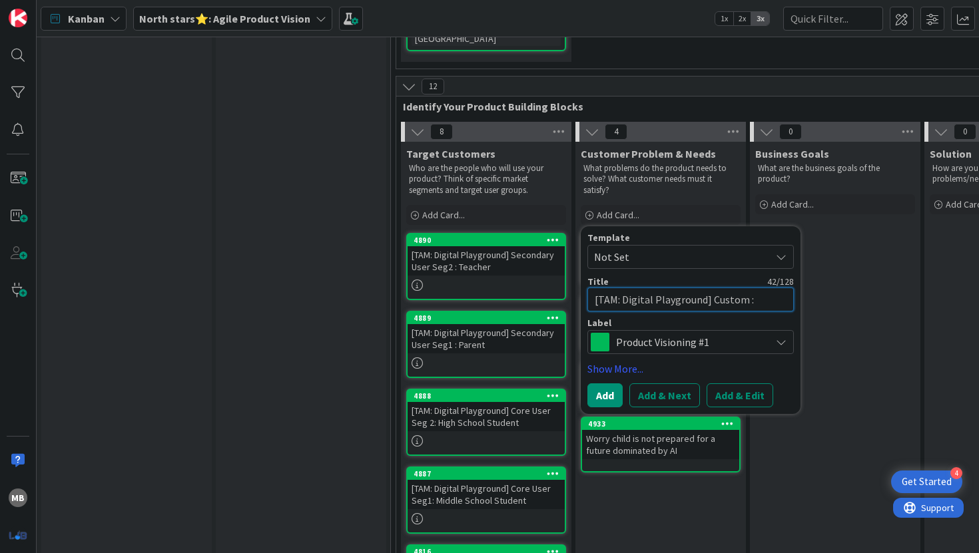
type textarea "[TAM: Digital Playground] Custome : Teacher"
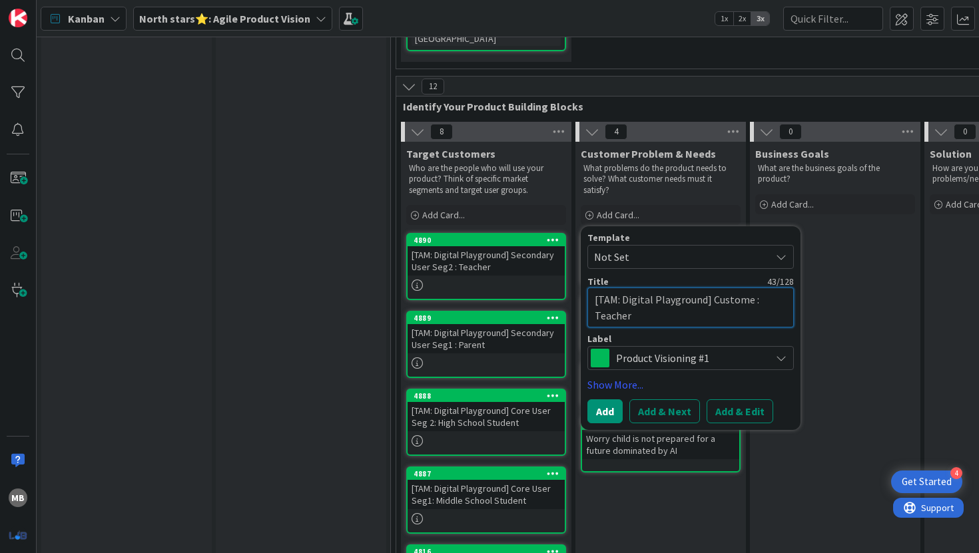
type textarea "x"
type textarea "[TAM: Digital Playground] Customer : Teacher"
type textarea "x"
type textarea "[TAM: Digital Playground] Customer : Teacher"
type textarea "x"
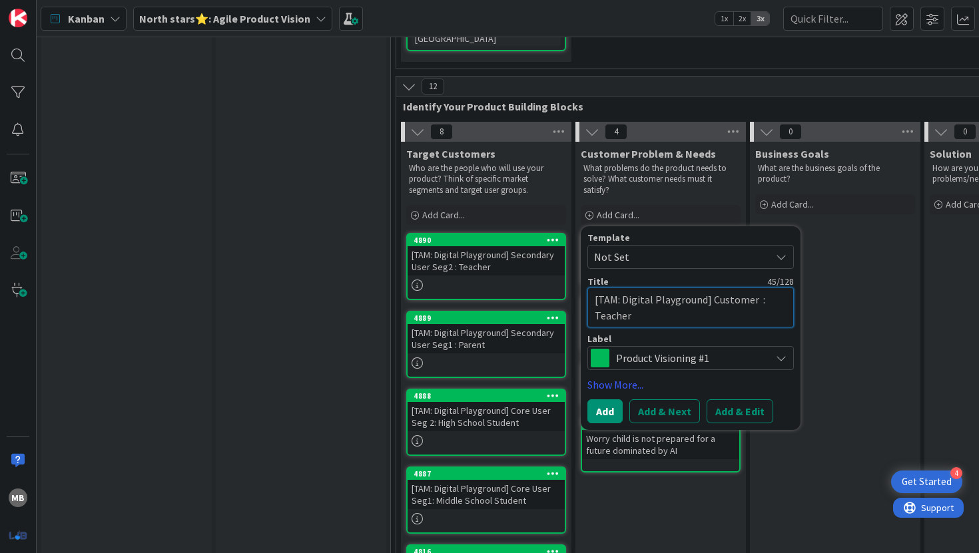
type textarea "[TAM: Digital Playground] Customer P : Teacher"
type textarea "x"
type textarea "[TAM: Digital Playground] Customer Pa : Teacher"
type textarea "x"
type textarea "[TAM: Digital Playground] Customer Pai : Teacher"
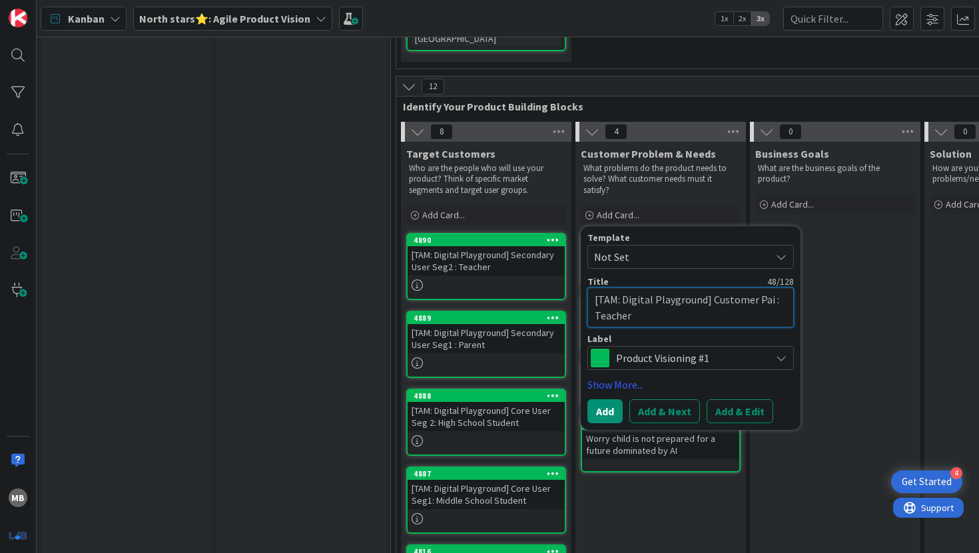
type textarea "x"
type textarea "[TAM: Digital Playground] Customer Pain : Teacher"
type textarea "x"
type textarea "[TAM: Digital Playground] Customer Pain : Teacher"
type textarea "x"
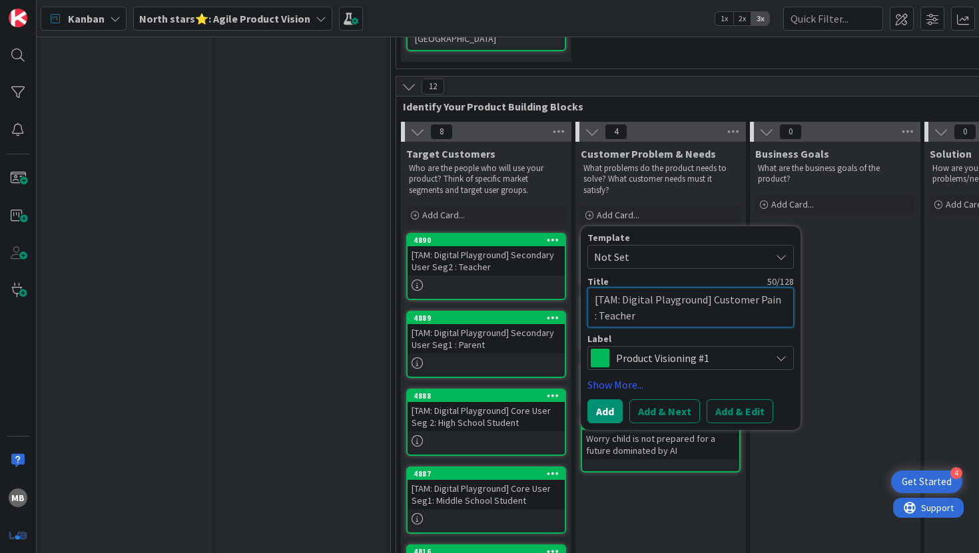
type textarea "[TAM: Digital Playground] Customer Pain p : Teacher"
type textarea "x"
type textarea "[TAM: Digital Playground] Customer Pain po : Teacher"
type textarea "x"
type textarea "[TAM: Digital Playground] Customer Pain poi : Teacher"
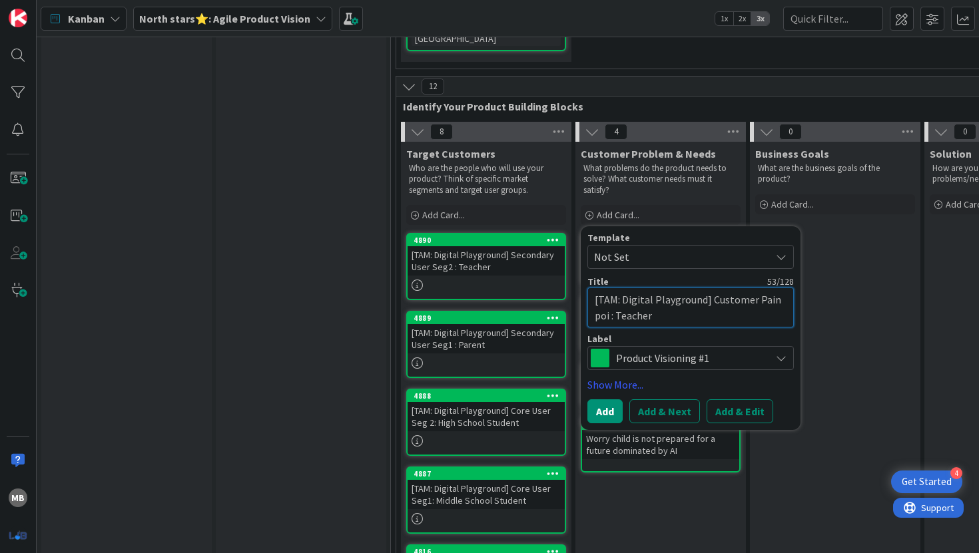
type textarea "x"
type textarea "[TAM: Digital Playground] Customer Pain poin : Teacher"
type textarea "x"
type textarea "[TAM: Digital Playground] Customer Pain point : Teacher"
click at [613, 399] on button "Add" at bounding box center [604, 411] width 35 height 24
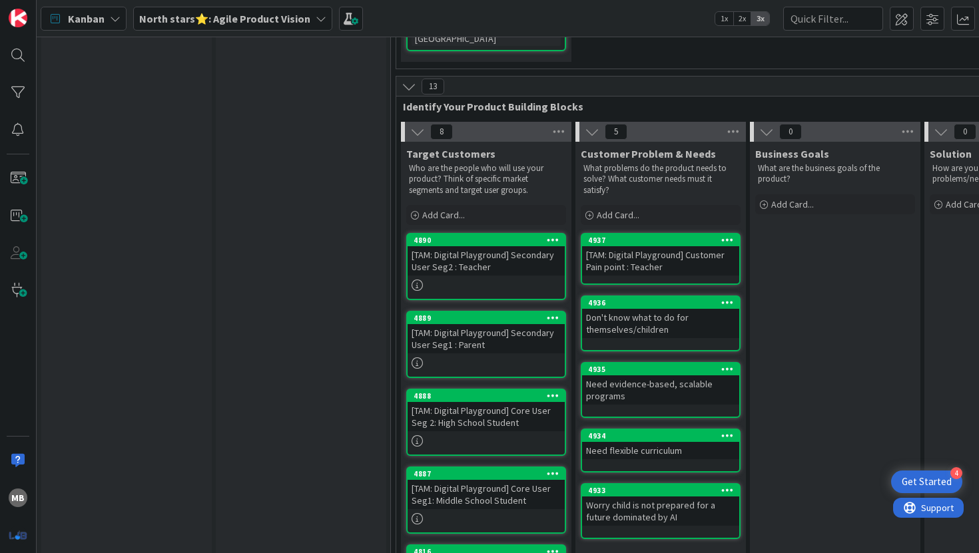
click at [645, 246] on div "[TAM: Digital Playground] Customer Pain point : Teacher" at bounding box center [660, 260] width 157 height 29
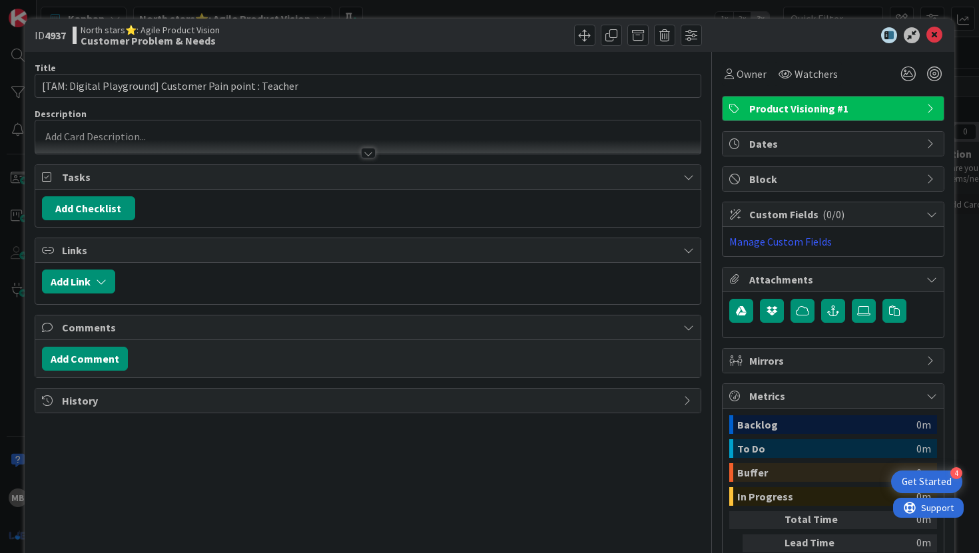
click at [369, 156] on div at bounding box center [368, 153] width 15 height 11
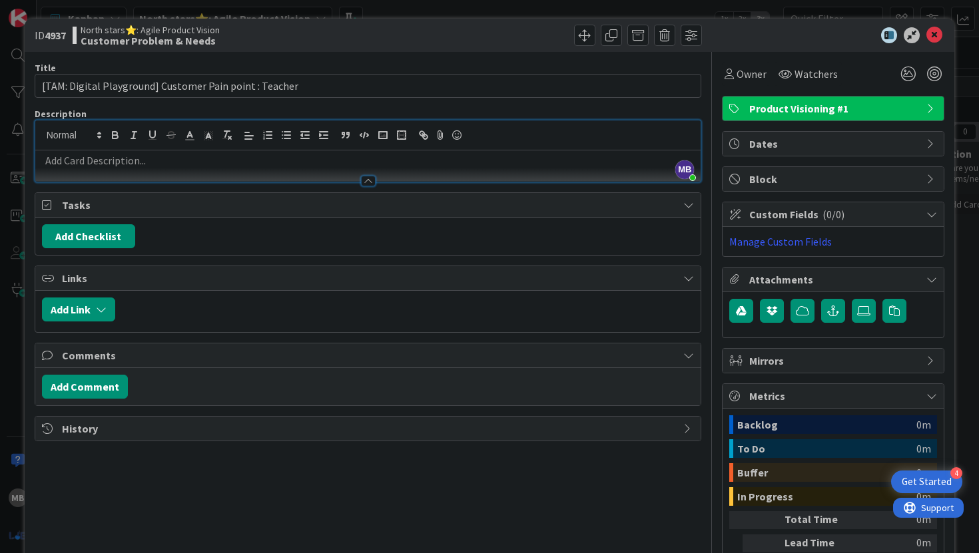
click at [342, 160] on p at bounding box center [368, 160] width 652 height 15
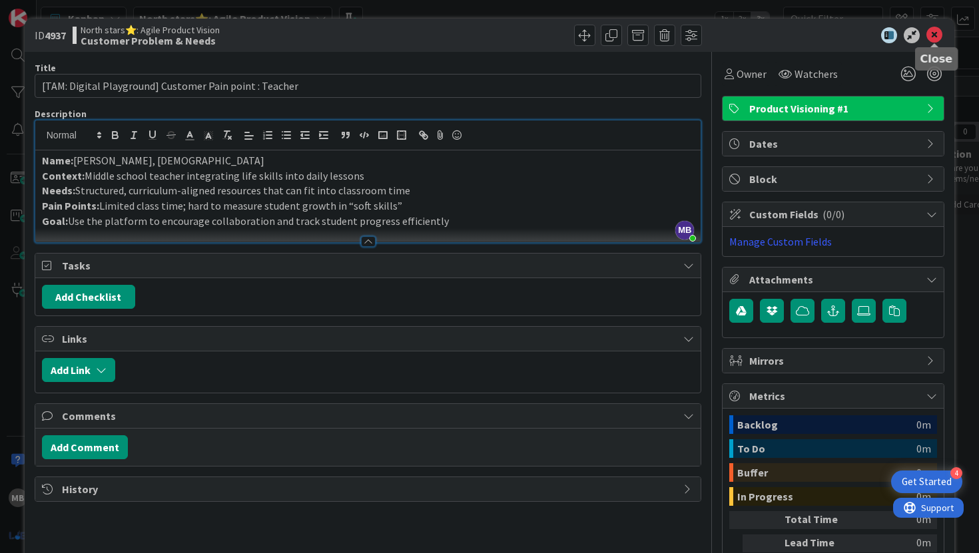
click at [936, 33] on icon at bounding box center [934, 35] width 16 height 16
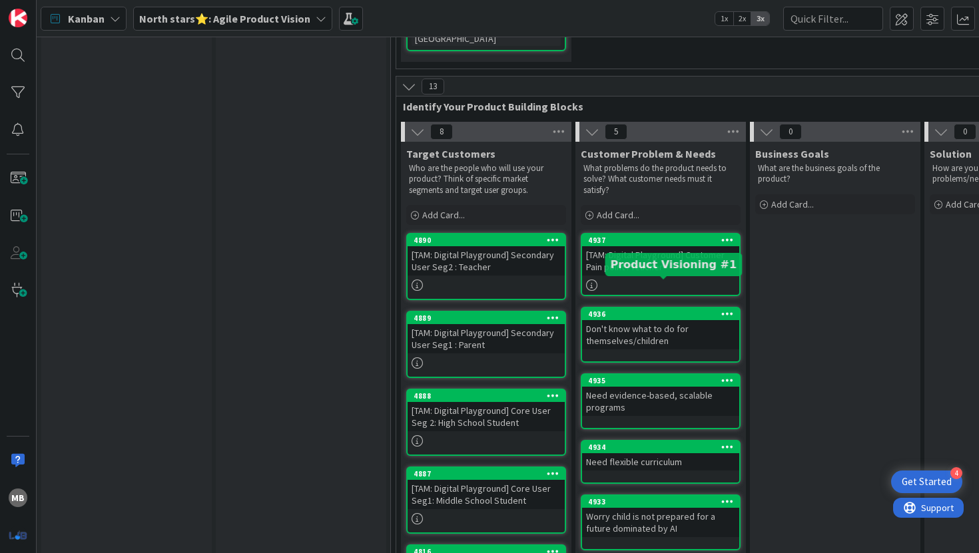
click at [666, 320] on div "Don't know what to do for themselves/children" at bounding box center [660, 334] width 157 height 29
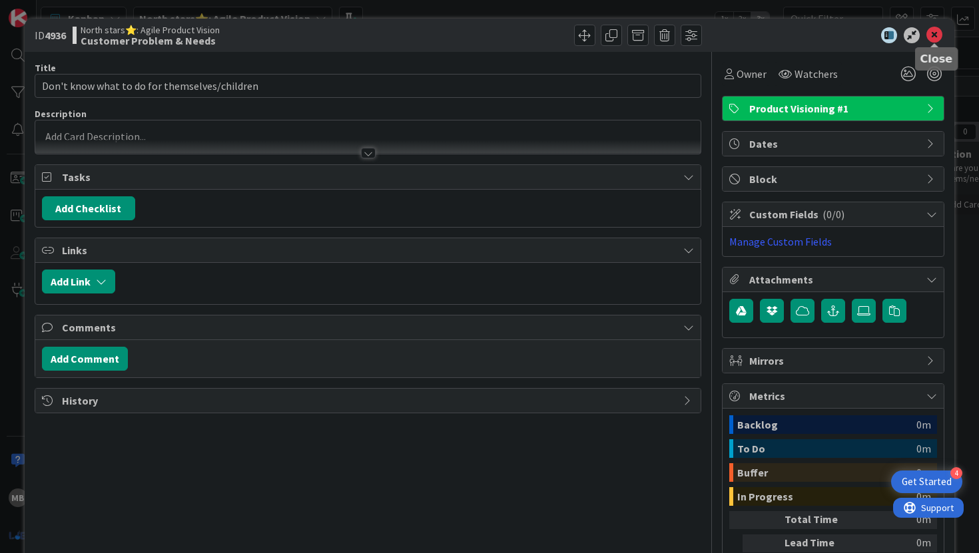
click at [936, 29] on icon at bounding box center [934, 35] width 16 height 16
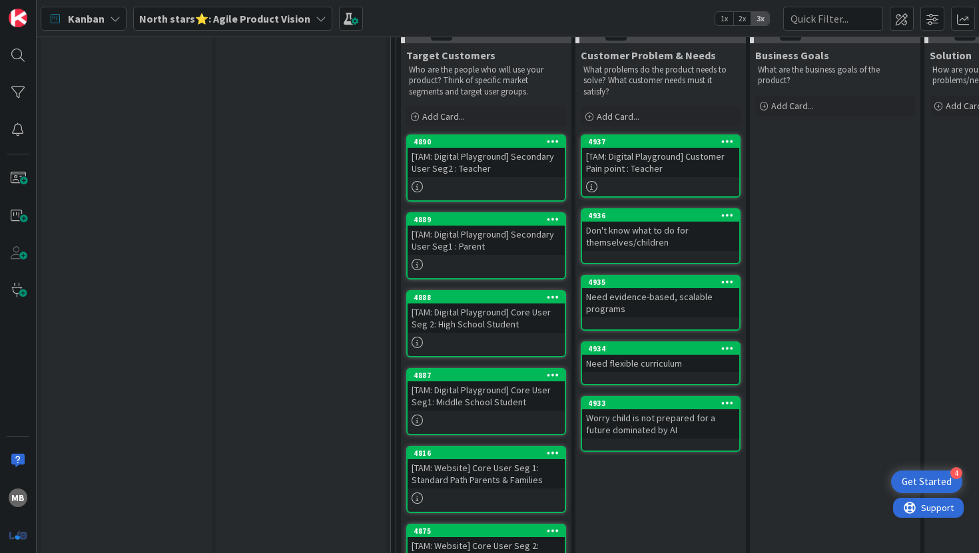
scroll to position [479, 0]
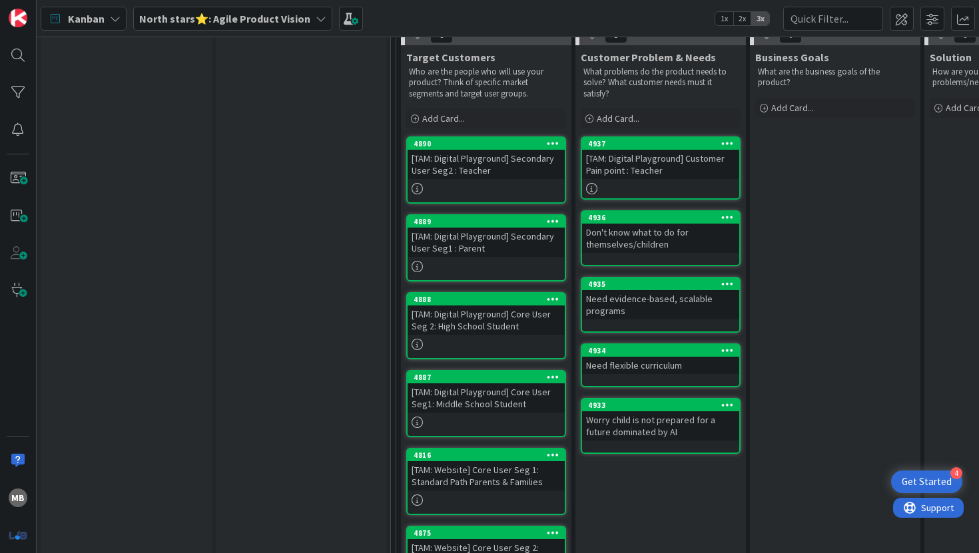
click at [632, 411] on div "Worry child is not prepared for a future dominated by AI" at bounding box center [660, 425] width 157 height 29
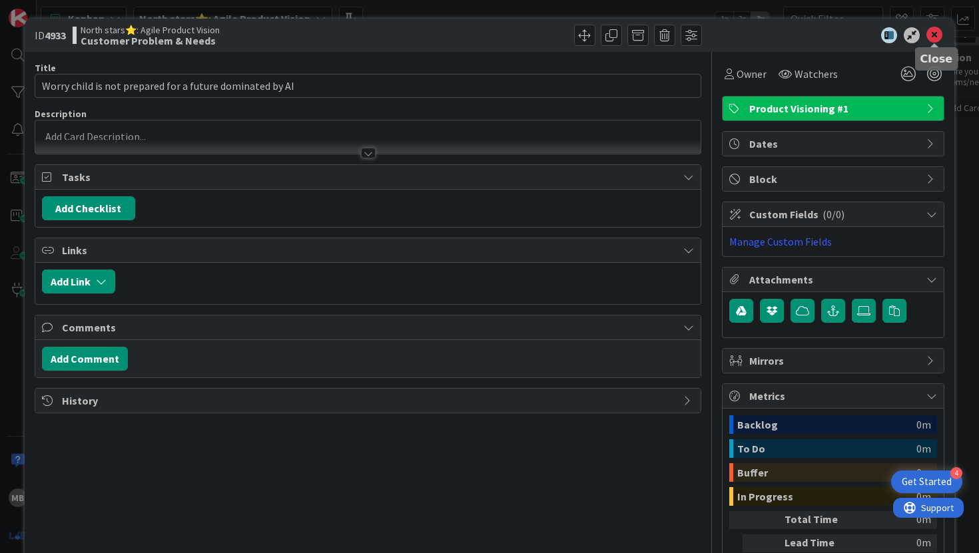
click at [935, 38] on icon at bounding box center [934, 35] width 16 height 16
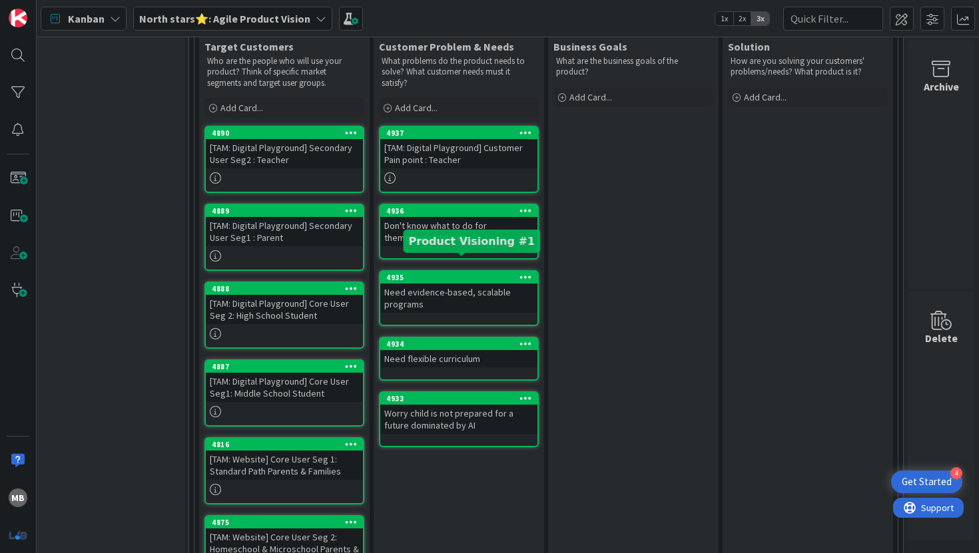
scroll to position [476, 202]
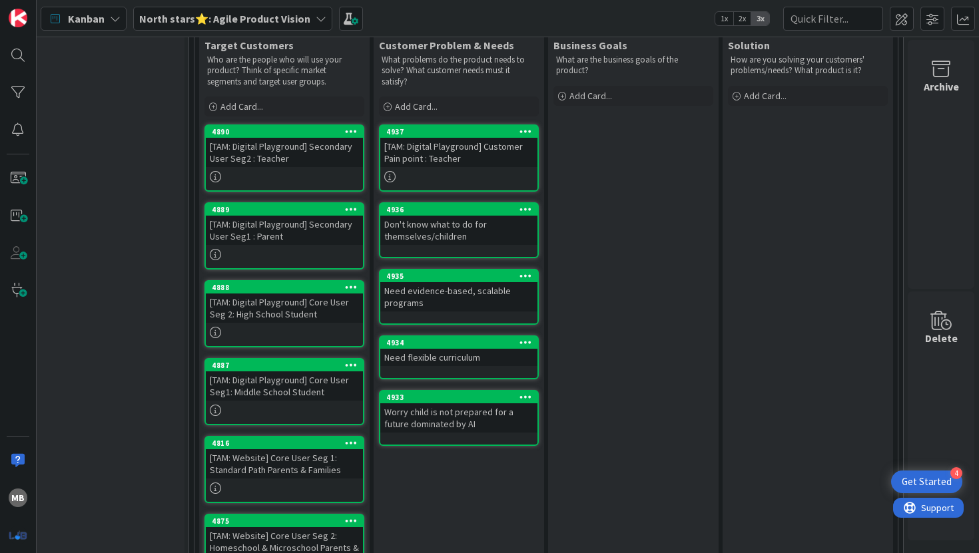
click at [467, 216] on div "Don't know what to do for themselves/children" at bounding box center [458, 230] width 157 height 29
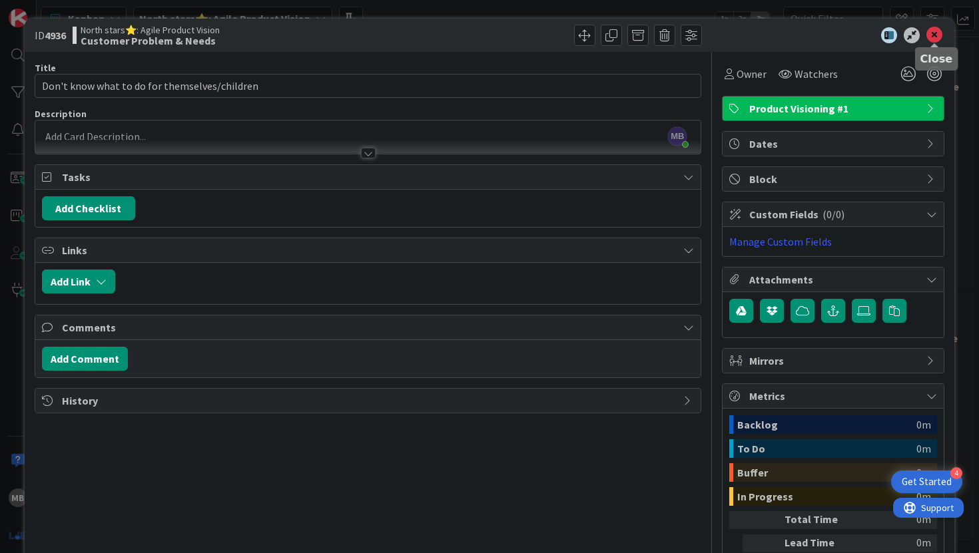
click at [939, 36] on icon at bounding box center [934, 35] width 16 height 16
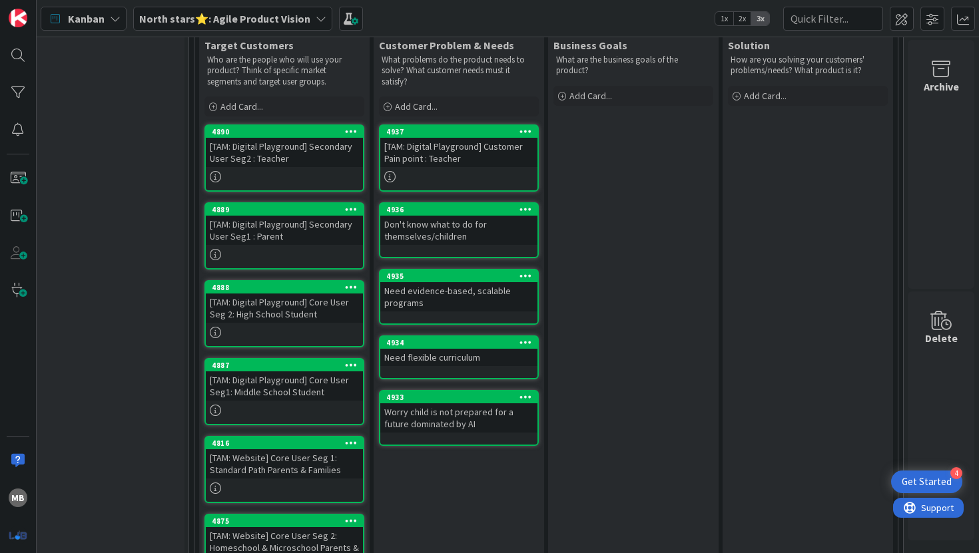
click at [477, 138] on div "[TAM: Digital Playground] Customer Pain point : Teacher" at bounding box center [458, 152] width 157 height 29
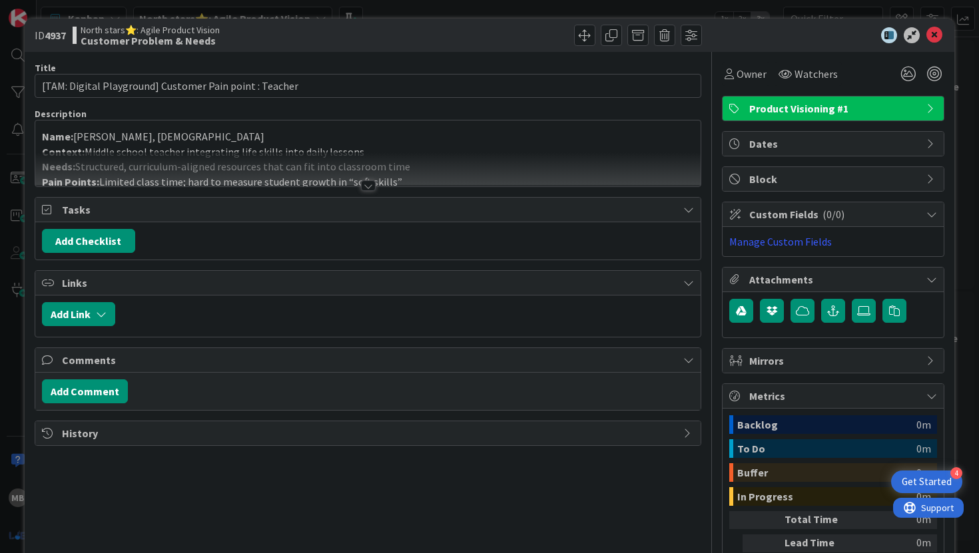
click at [375, 180] on div at bounding box center [368, 169] width 666 height 34
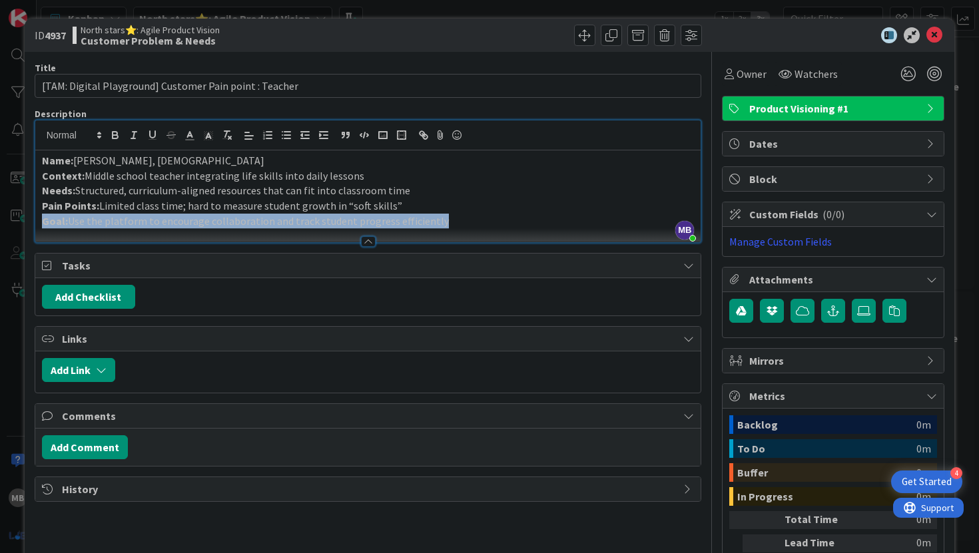
drag, startPoint x: 437, startPoint y: 228, endPoint x: 1, endPoint y: 176, distance: 438.4
click at [1, 177] on div "ID 4937 North stars⭐: Agile Product Vision Customer Problem & Needs Title 55 / …" at bounding box center [489, 276] width 979 height 553
drag, startPoint x: 41, startPoint y: 158, endPoint x: 440, endPoint y: 219, distance: 404.0
click at [440, 219] on div "Name: Mr. Johnson, 42 years old Context: Middle school teacher integrating life…" at bounding box center [368, 196] width 666 height 92
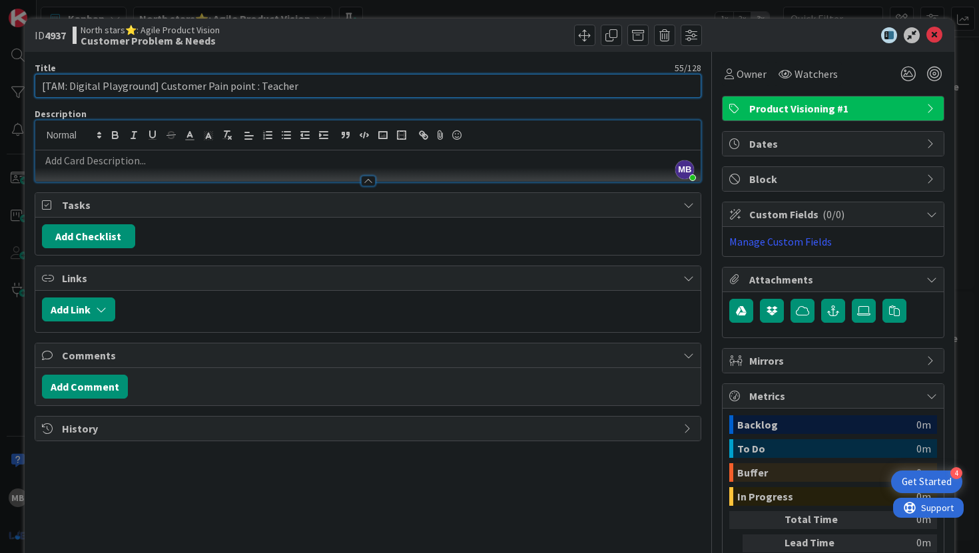
drag, startPoint x: 300, startPoint y: 85, endPoint x: 26, endPoint y: 74, distance: 274.5
click at [26, 74] on div "ID 4937 North stars⭐: Agile Product Vision Customer Problem & Needs Title 55 / …" at bounding box center [490, 332] width 930 height 627
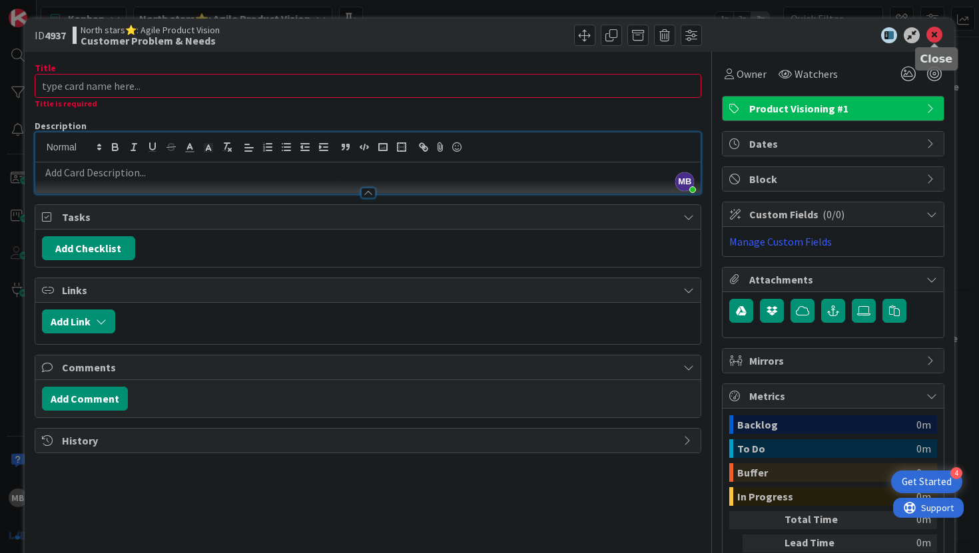
click at [941, 30] on icon at bounding box center [934, 35] width 16 height 16
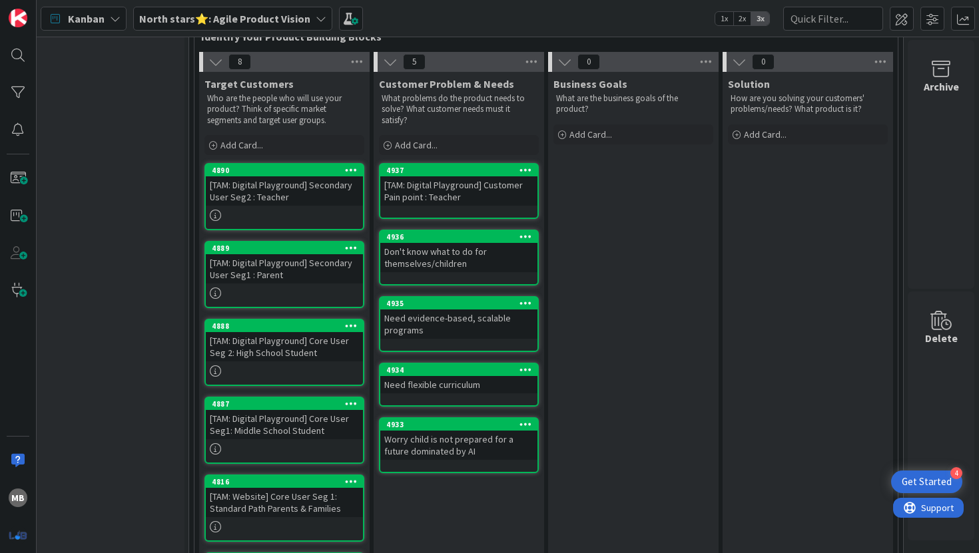
scroll to position [437, 202]
click at [285, 178] on div "[TAM: Digital Playground] Secondary User Seg2 : Teacher" at bounding box center [284, 191] width 157 height 29
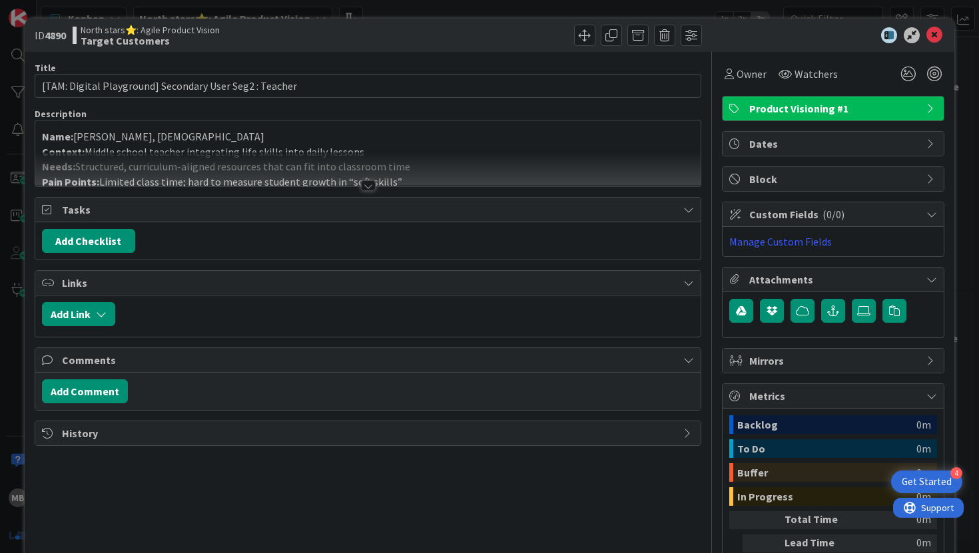
click at [367, 187] on div at bounding box center [368, 185] width 15 height 11
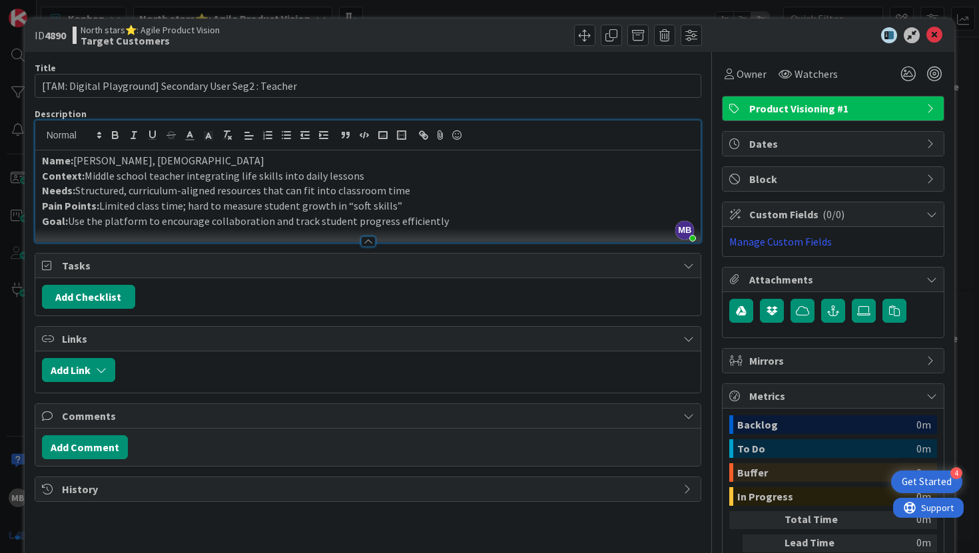
drag, startPoint x: 101, startPoint y: 206, endPoint x: 392, endPoint y: 202, distance: 291.6
click at [392, 202] on p "Pain Points: Limited class time; hard to measure student growth in “soft skills”" at bounding box center [368, 205] width 652 height 15
copy p "Limited class time; hard to measure student growth in “soft skills”"
click at [936, 33] on icon at bounding box center [934, 35] width 16 height 16
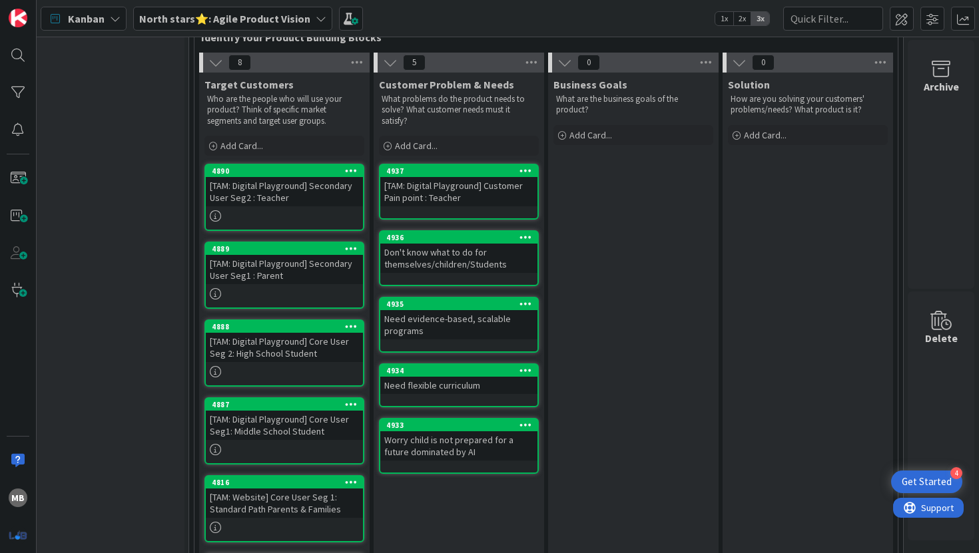
click at [433, 181] on div "[TAM: Digital Playground] Customer Pain point : Teacher" at bounding box center [458, 191] width 157 height 29
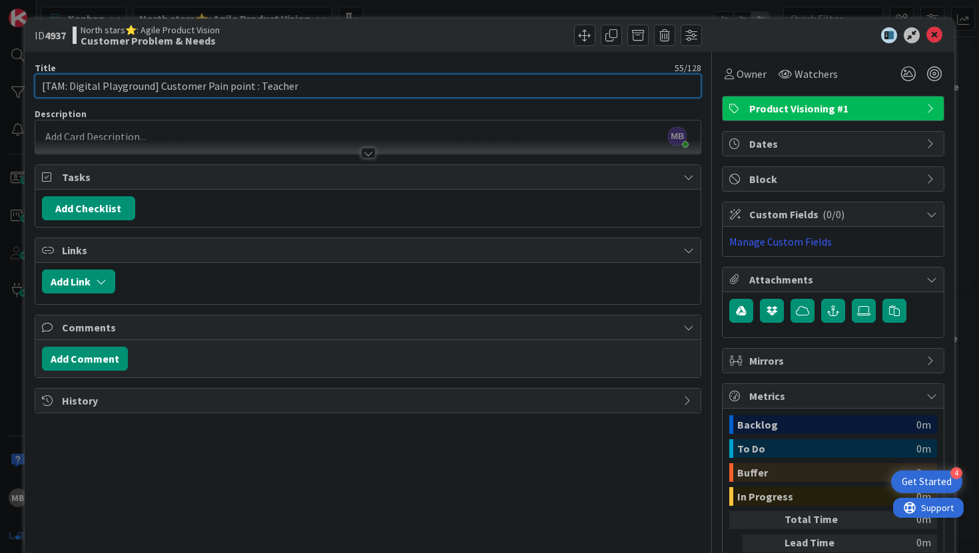
drag, startPoint x: 302, startPoint y: 87, endPoint x: 30, endPoint y: 79, distance: 271.7
click at [29, 80] on div "ID 4937 North stars⭐: Agile Product Vision Customer Problem & Needs Title 55 / …" at bounding box center [490, 332] width 930 height 627
paste input "Limited class time; hard to measure student growth in “soft skills”"
type input "Limited class time; hard to measure student growth in “soft skills”"
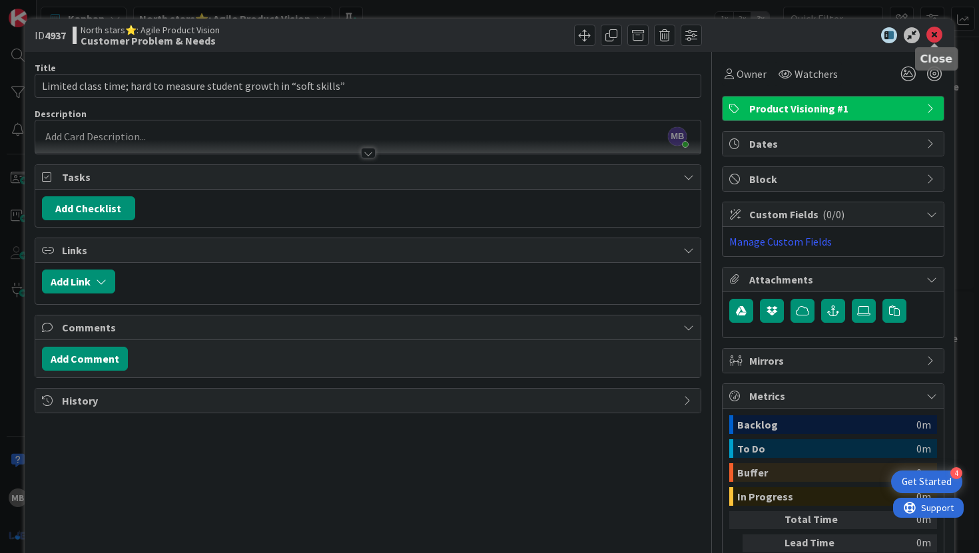
click at [941, 33] on icon at bounding box center [934, 35] width 16 height 16
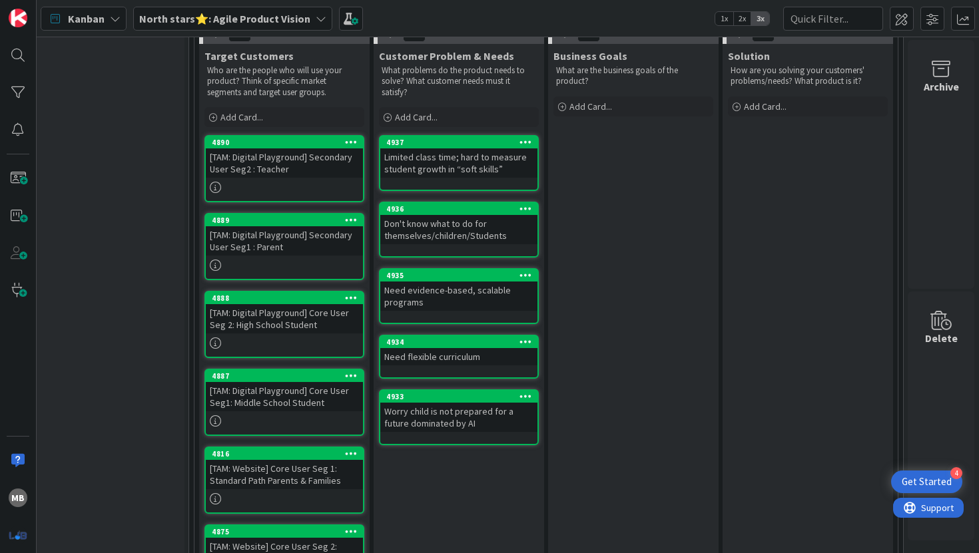
scroll to position [486, 202]
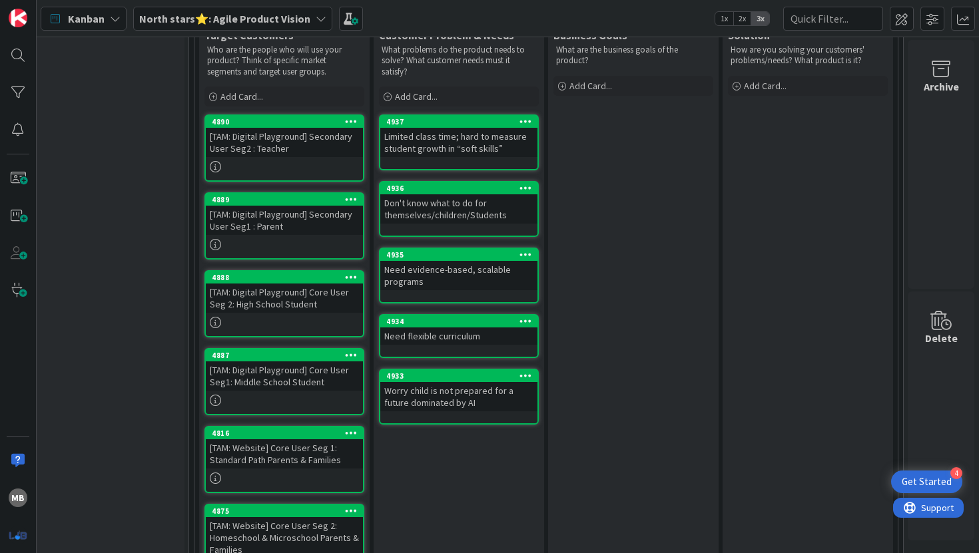
click at [293, 206] on div "[TAM: Digital Playground] Secondary User Seg1 : Parent" at bounding box center [284, 220] width 157 height 29
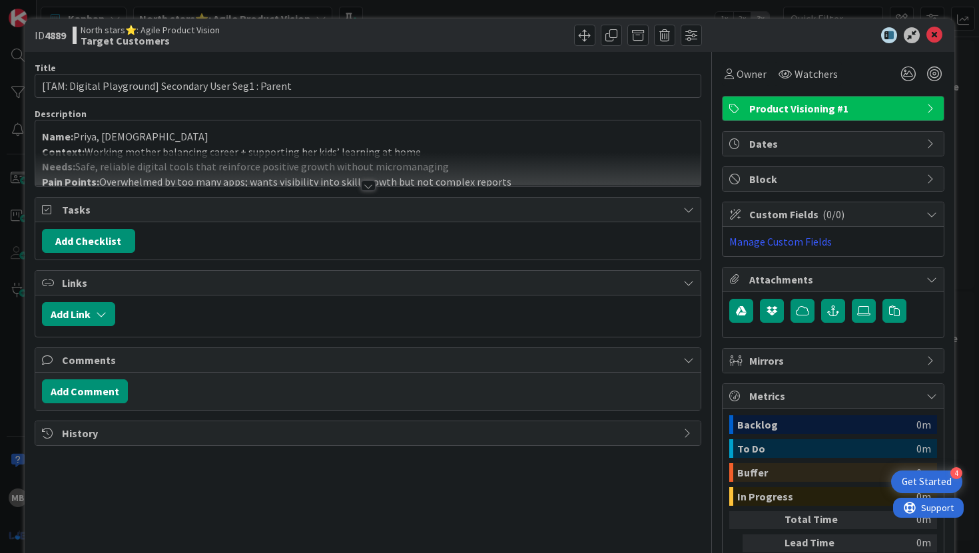
click at [365, 185] on div at bounding box center [368, 185] width 15 height 11
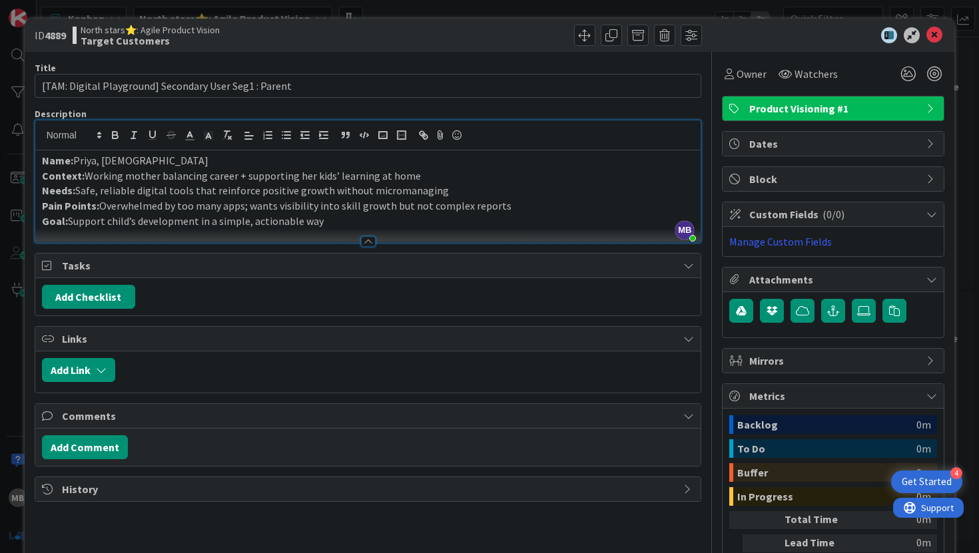
drag, startPoint x: 499, startPoint y: 207, endPoint x: 101, endPoint y: 206, distance: 397.4
click at [101, 206] on p "Pain Points: Overwhelmed by too many apps; wants visibility into skill growth b…" at bounding box center [368, 205] width 652 height 15
copy p "Overwhelmed by too many apps; wants visibility into skill growth but not comple…"
click at [935, 36] on icon at bounding box center [934, 35] width 16 height 16
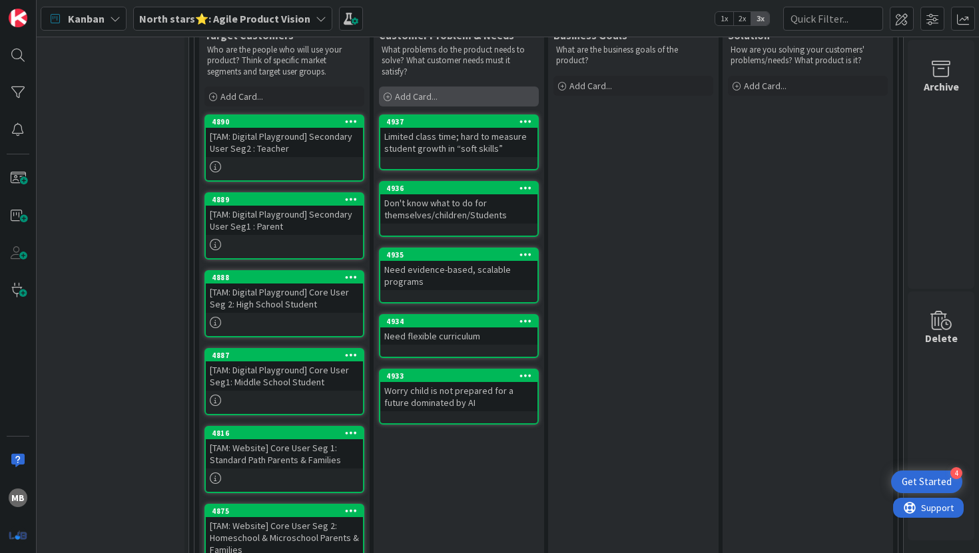
click at [405, 91] on span "Add Card..." at bounding box center [416, 97] width 43 height 12
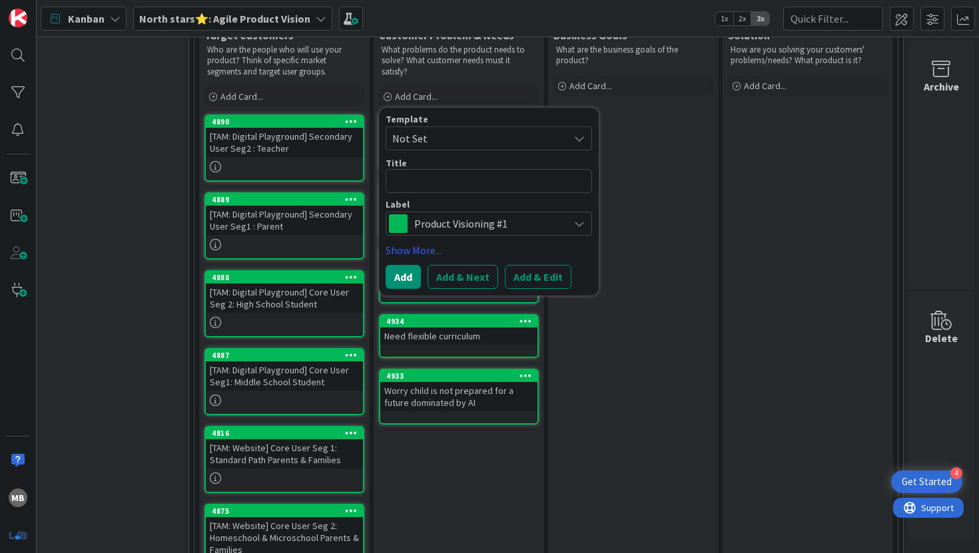
type textarea "x"
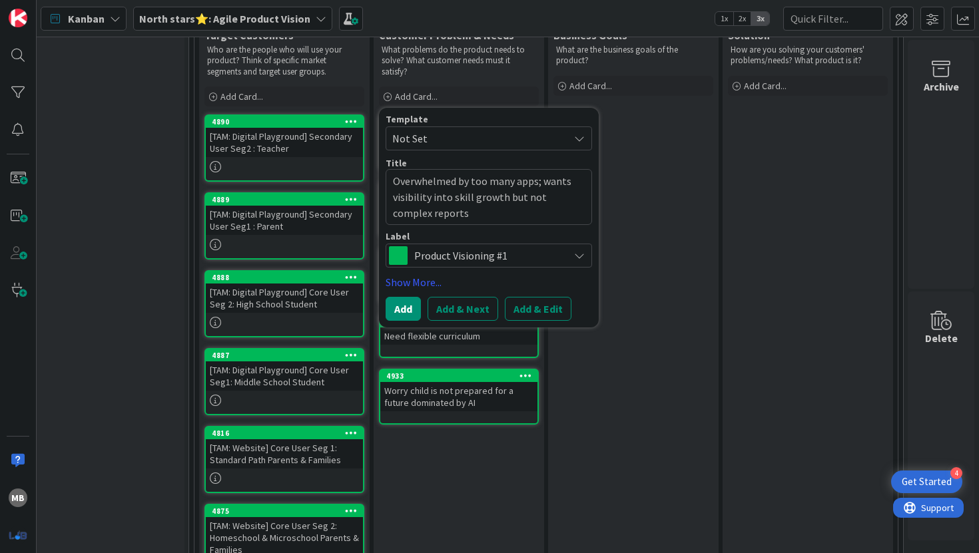
type textarea "Overwhelmed by too many apps; wants visibility into skill growth but not comple…"
click at [634, 200] on div "Business Goals What are the business goals of the product? Add Card..." at bounding box center [633, 386] width 170 height 726
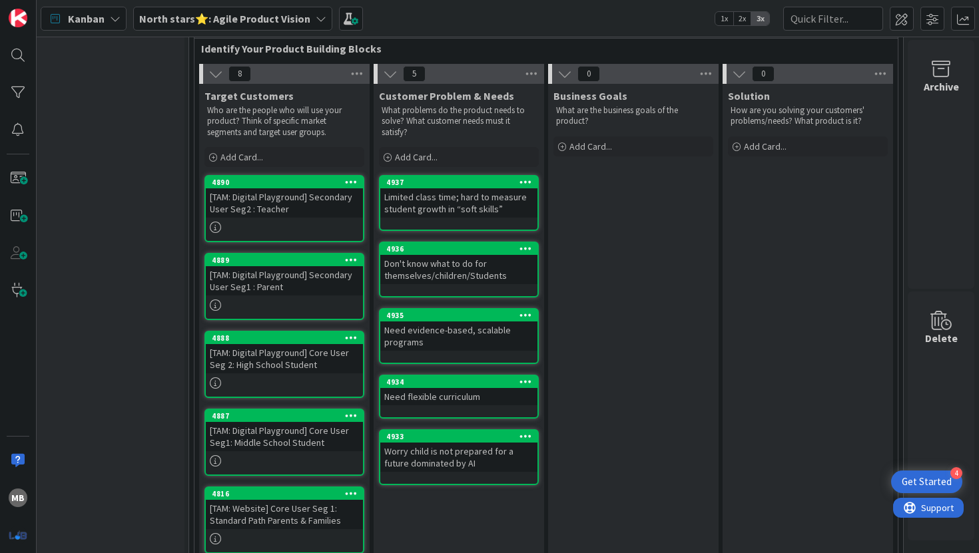
scroll to position [417, 202]
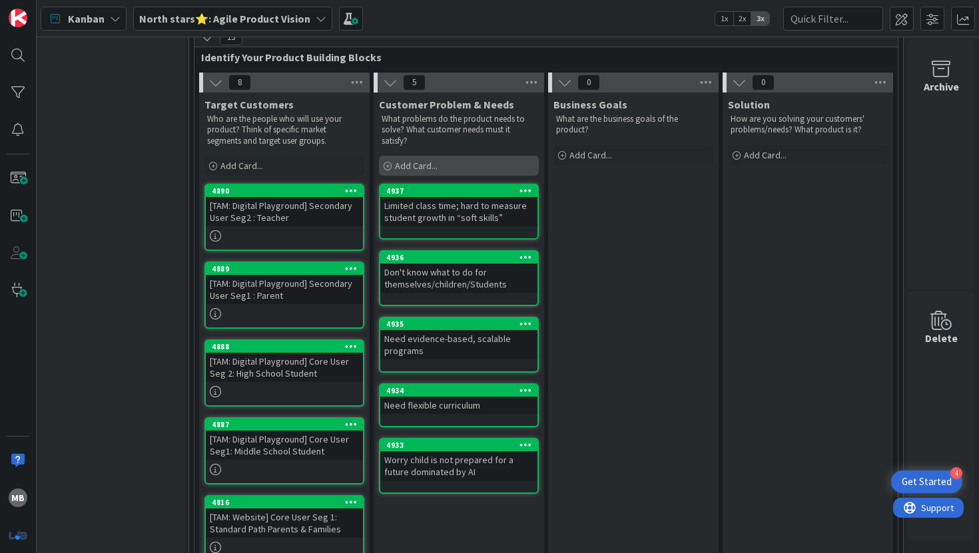
click at [418, 160] on span "Add Card..." at bounding box center [416, 166] width 43 height 12
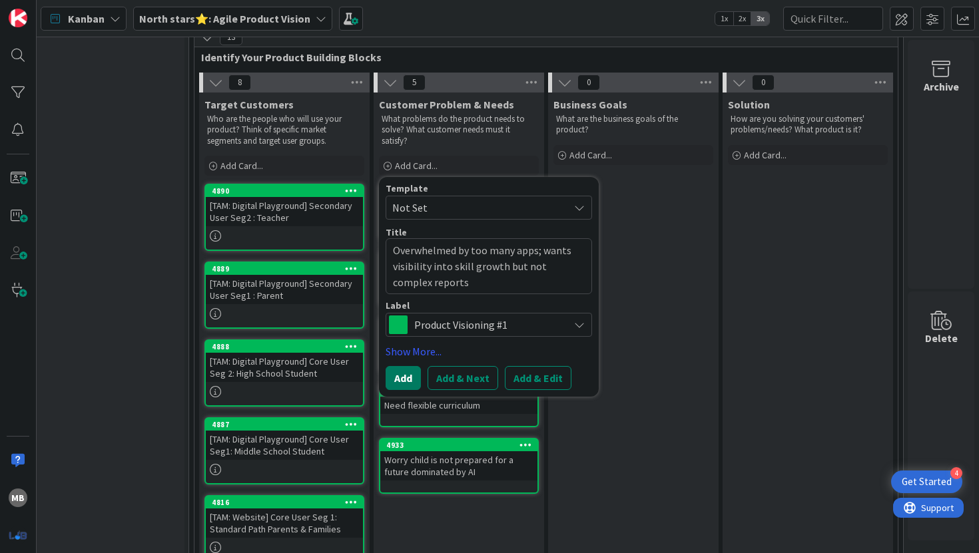
click at [401, 366] on button "Add" at bounding box center [402, 378] width 35 height 24
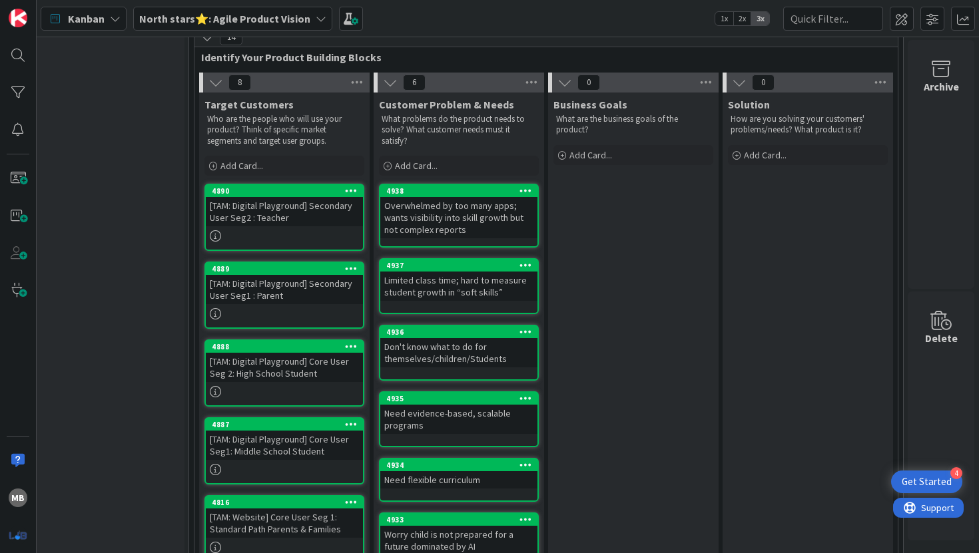
click at [302, 353] on div "[TAM: Digital Playground] Core User Seg 2: High School Student" at bounding box center [284, 367] width 157 height 29
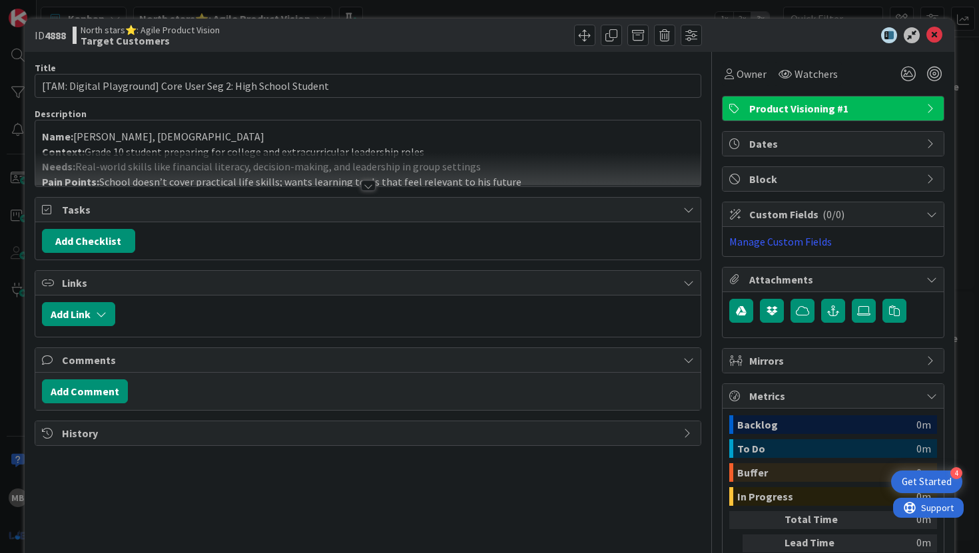
click at [371, 184] on div at bounding box center [368, 185] width 15 height 11
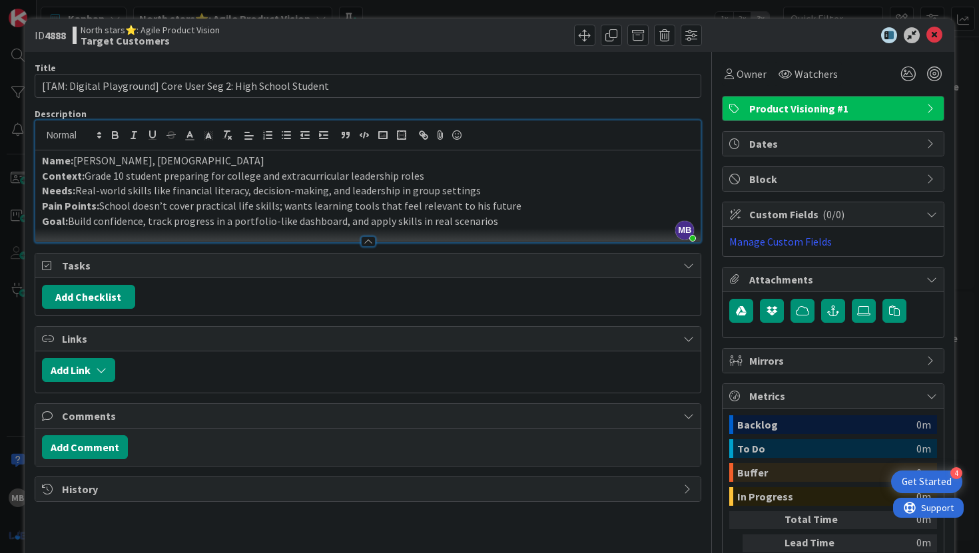
drag, startPoint x: 502, startPoint y: 206, endPoint x: 95, endPoint y: 204, distance: 407.4
click at [95, 204] on p "Pain Points: School doesn’t cover practical life skills; wants learning tools t…" at bounding box center [368, 205] width 652 height 15
copy p ": School doesn’t cover practical life skills; wants learning tools that feel re…"
click at [937, 35] on icon at bounding box center [934, 35] width 16 height 16
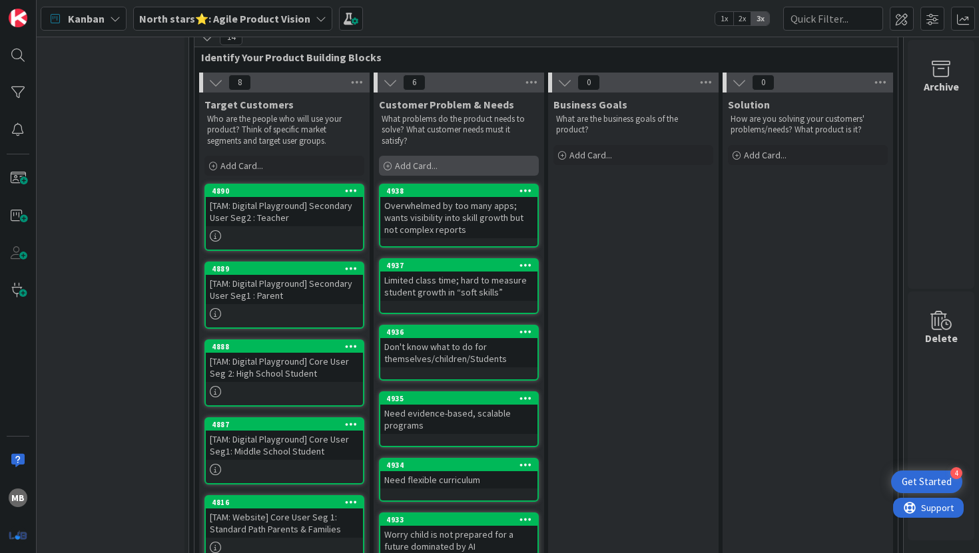
click at [384, 162] on icon at bounding box center [387, 166] width 8 height 8
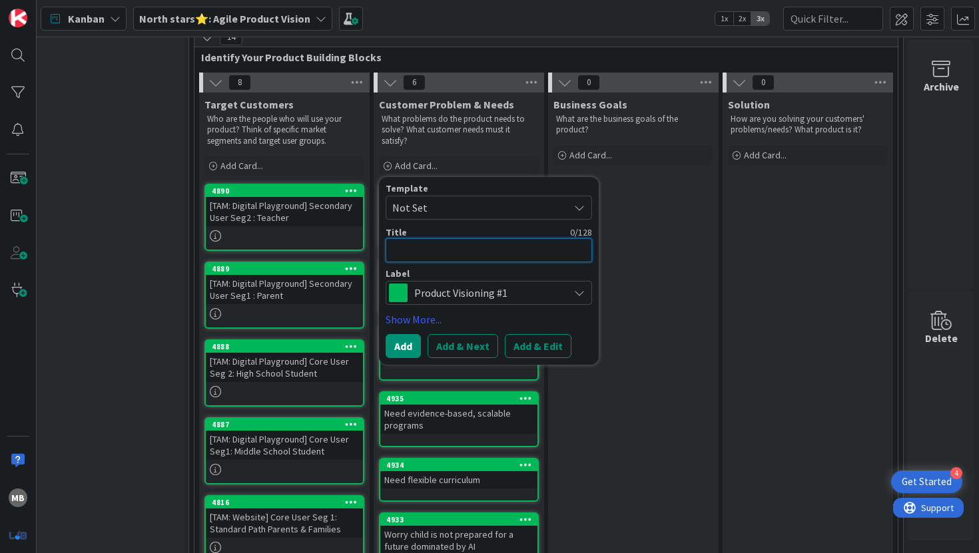
paste textarea ": School doesn’t cover practical life skills; wants learning tools that feel re…"
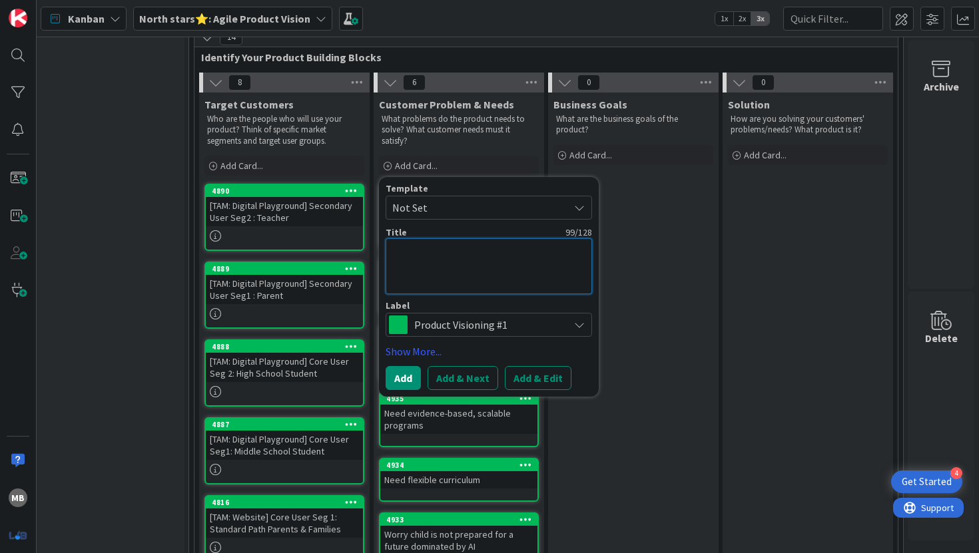
type textarea "x"
type textarea ": School doesn’t cover practical life skills; wants learning tools that feel re…"
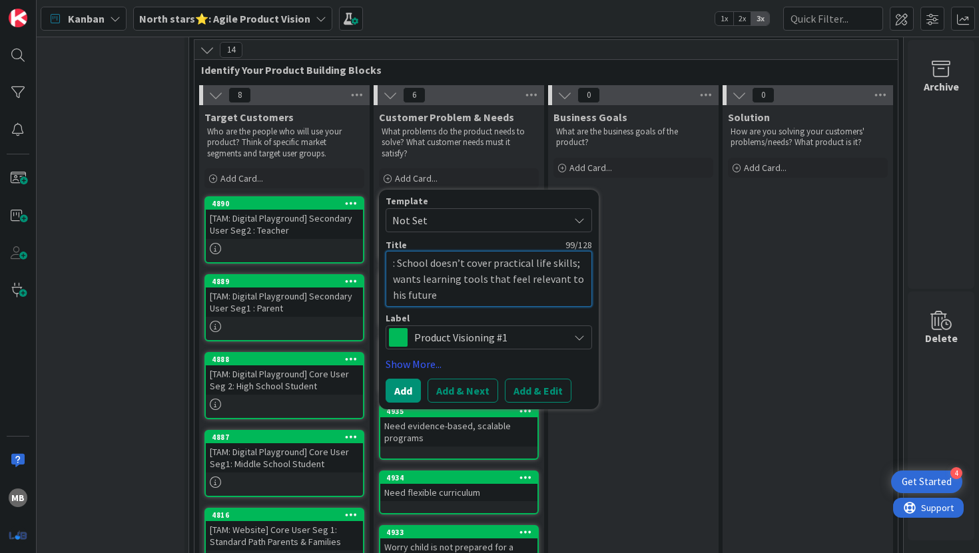
scroll to position [405, 202]
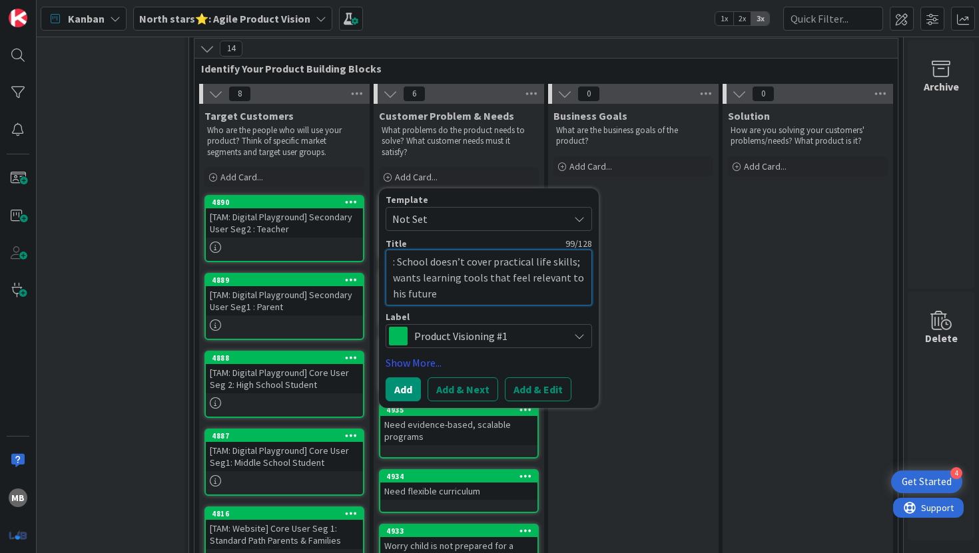
click at [399, 250] on textarea ": School doesn’t cover practical life skills; wants learning tools that feel re…" at bounding box center [488, 278] width 206 height 56
type textarea "x"
type textarea ":School doesn’t cover practical life skills; wants learning tools that feel rel…"
type textarea "x"
type textarea "School doesn’t cover practical life skills; wants learning tools that feel rele…"
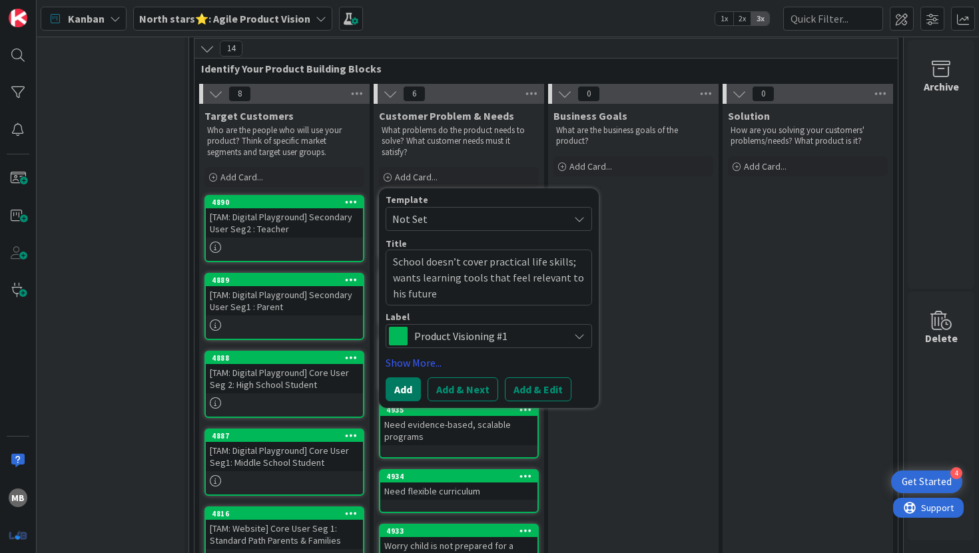
click at [403, 378] on button "Add" at bounding box center [402, 389] width 35 height 24
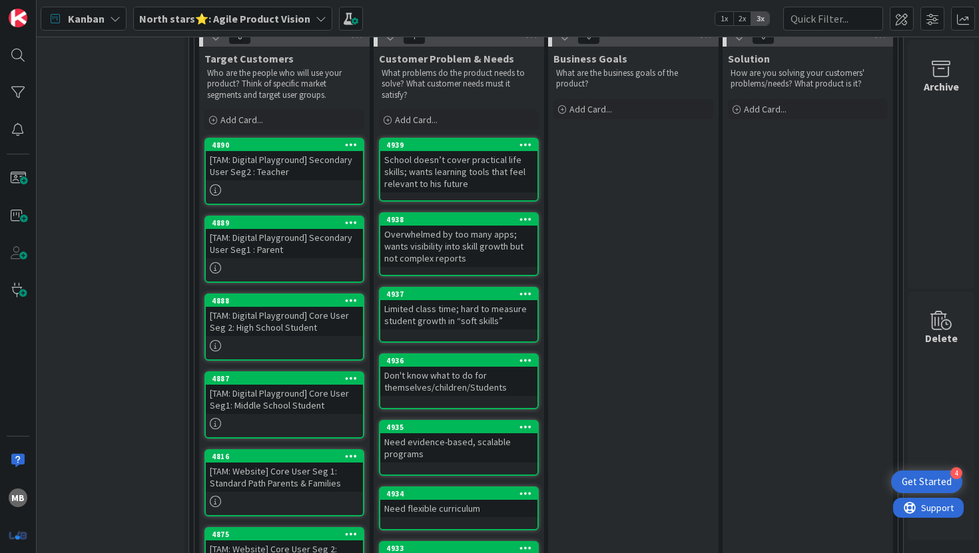
scroll to position [461, 202]
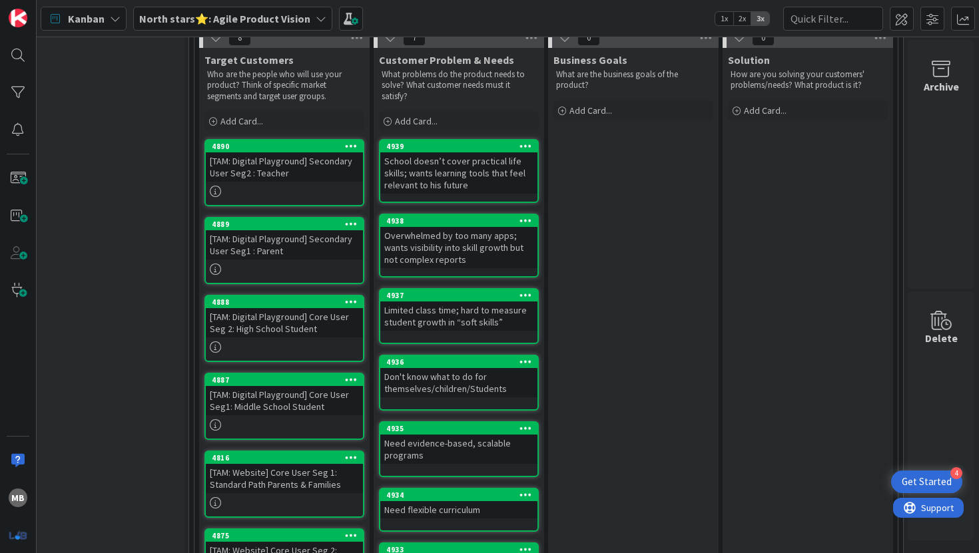
click at [278, 386] on div "[TAM: Digital Playground] Core User Seg1: Middle School Student" at bounding box center [284, 400] width 157 height 29
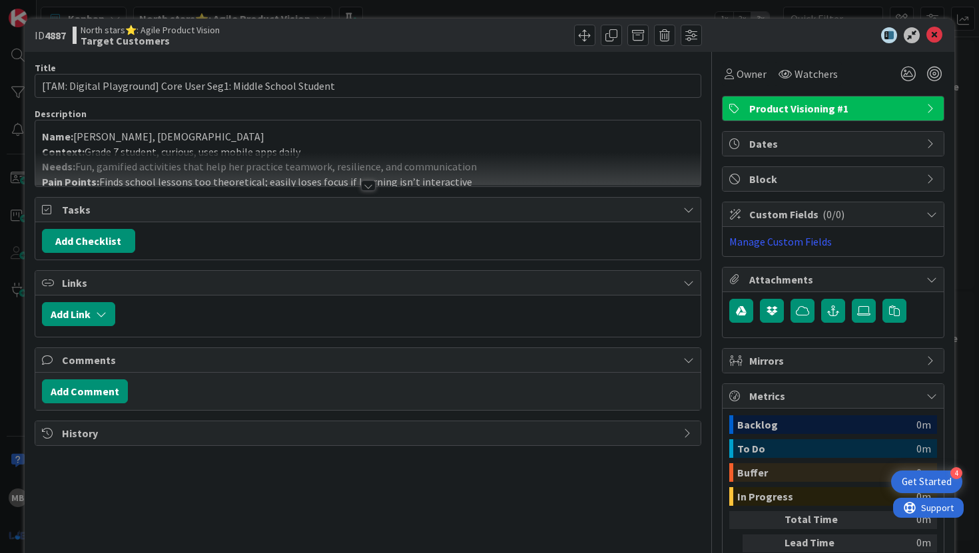
click at [373, 183] on div at bounding box center [368, 185] width 15 height 11
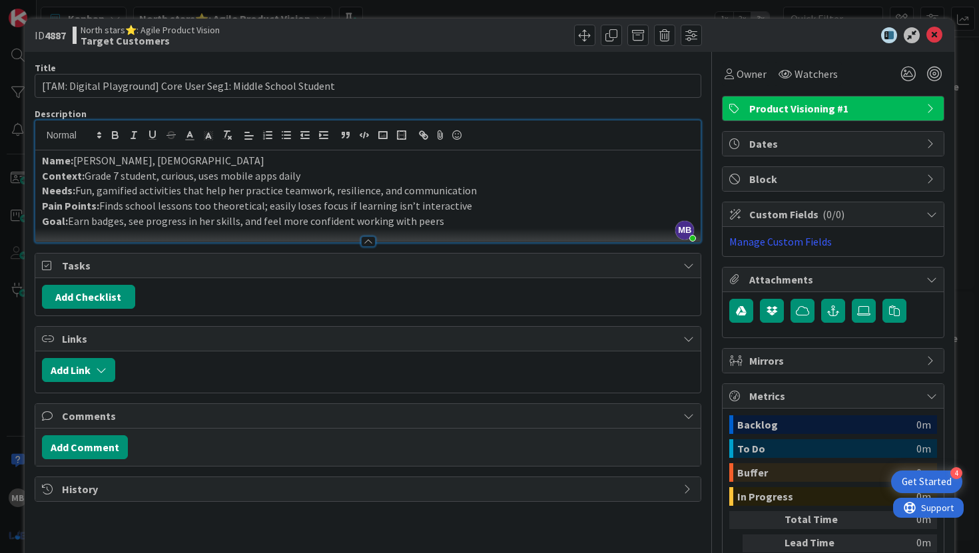
drag, startPoint x: 99, startPoint y: 206, endPoint x: 458, endPoint y: 206, distance: 358.8
click at [458, 206] on p "Pain Points: Finds school lessons too theoretical; easily loses focus if learni…" at bounding box center [368, 205] width 652 height 15
copy p "Finds school lessons too theoretical; easily loses focus if learning isn’t inte…"
click at [933, 38] on icon at bounding box center [934, 35] width 16 height 16
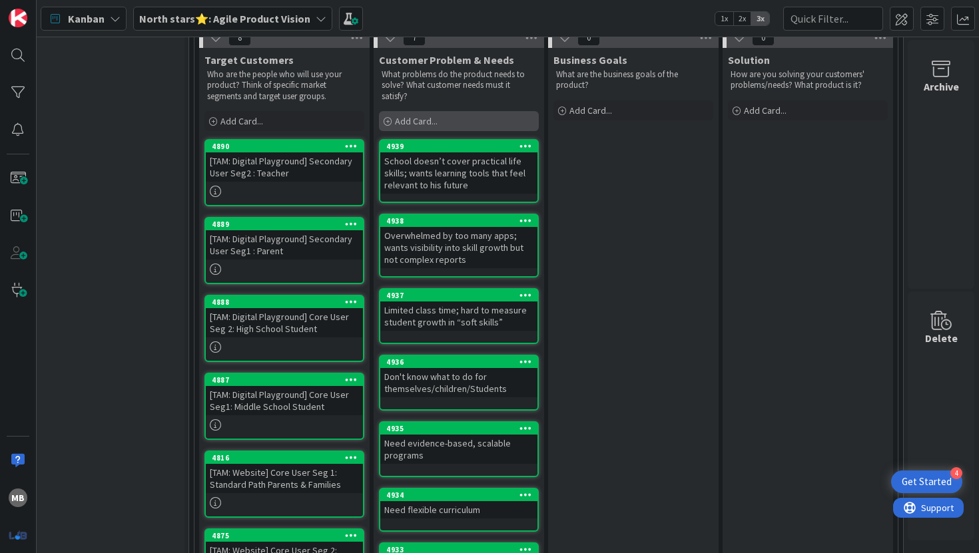
click at [435, 115] on span "Add Card..." at bounding box center [416, 121] width 43 height 12
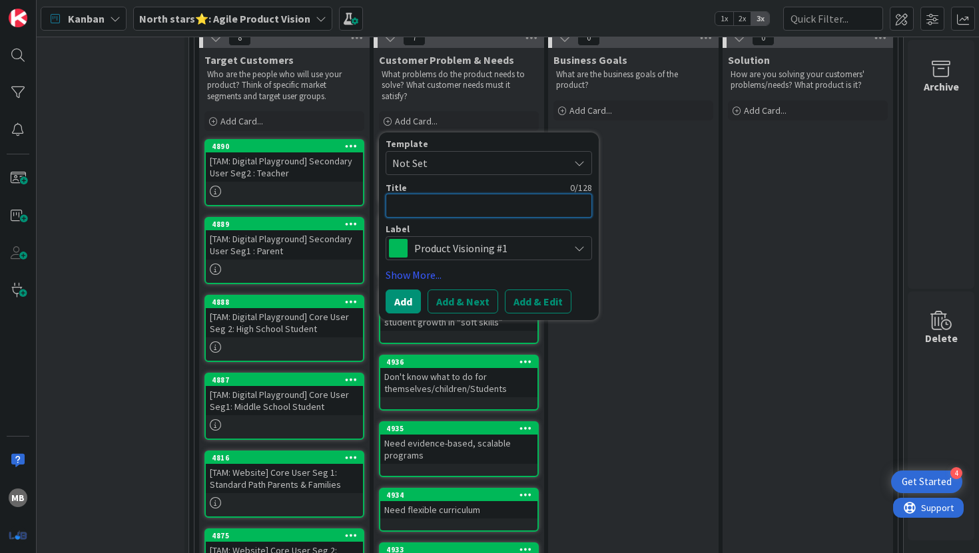
paste textarea "Finds school lessons too theoretical; easily loses focus if learning isn’t inte…"
type textarea "x"
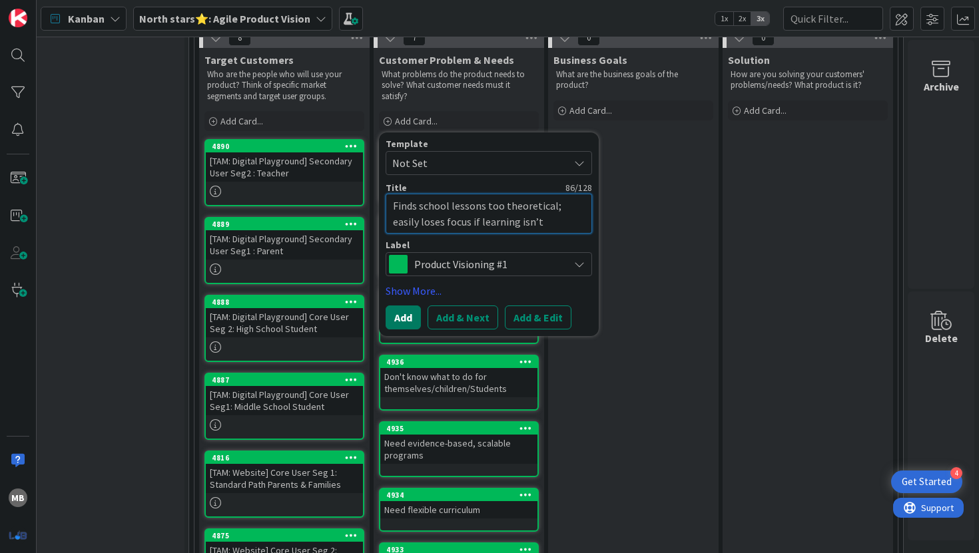
type textarea "Finds school lessons too theoretical; easily loses focus if learning isn’t inte…"
click at [402, 306] on button "Add" at bounding box center [402, 318] width 35 height 24
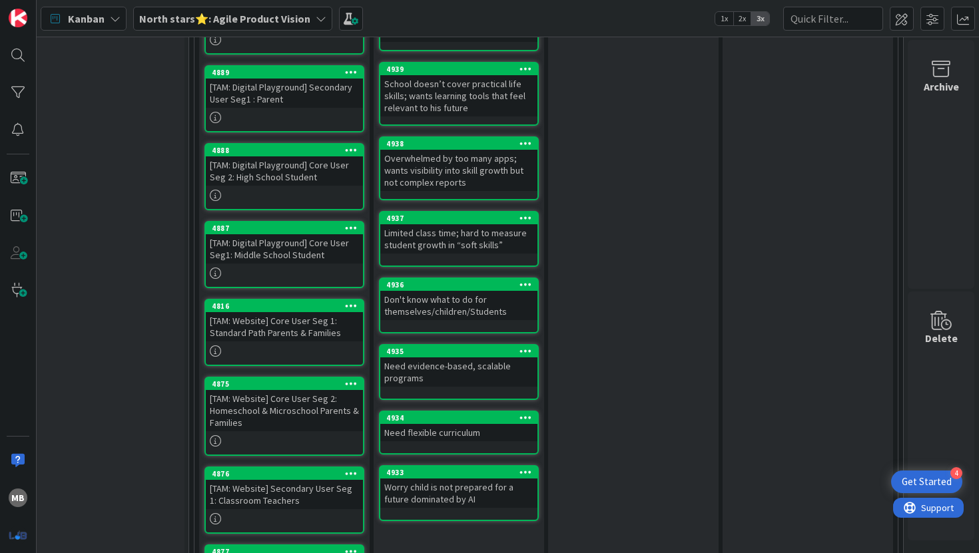
scroll to position [599, 202]
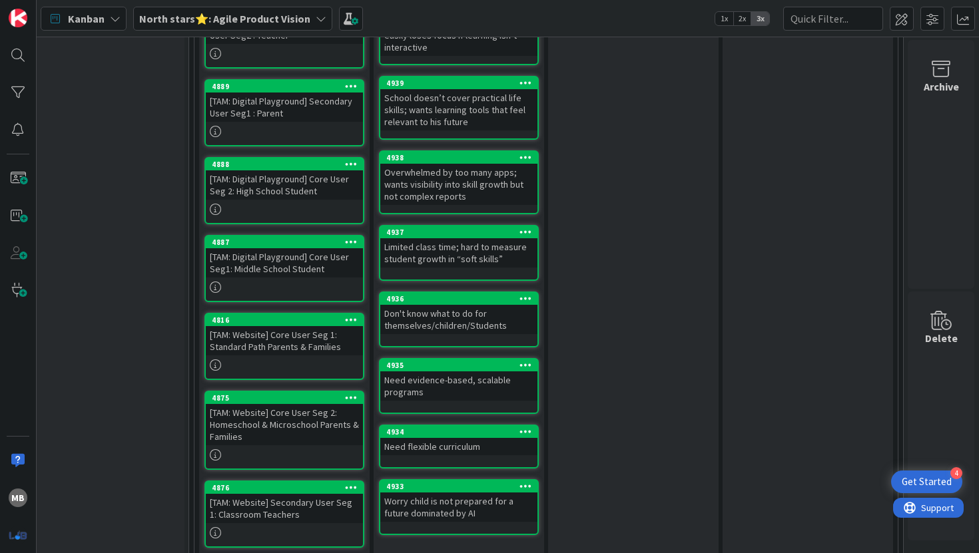
click at [492, 242] on div "Limited class time; hard to measure student growth in “soft skills”" at bounding box center [458, 252] width 157 height 29
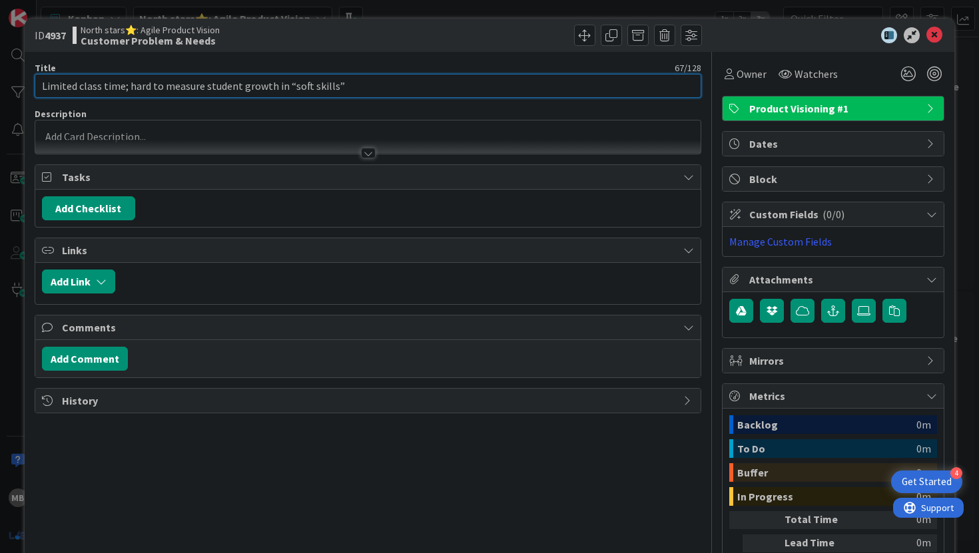
click at [288, 85] on input "Limited class time; hard to measure student growth in “soft skills”" at bounding box center [368, 86] width 667 height 24
click at [360, 89] on input "Limited class time; hard to measure student growth in soft skills”" at bounding box center [368, 86] width 667 height 24
type input "Limited class time; hard to measure student growth in soft skills"
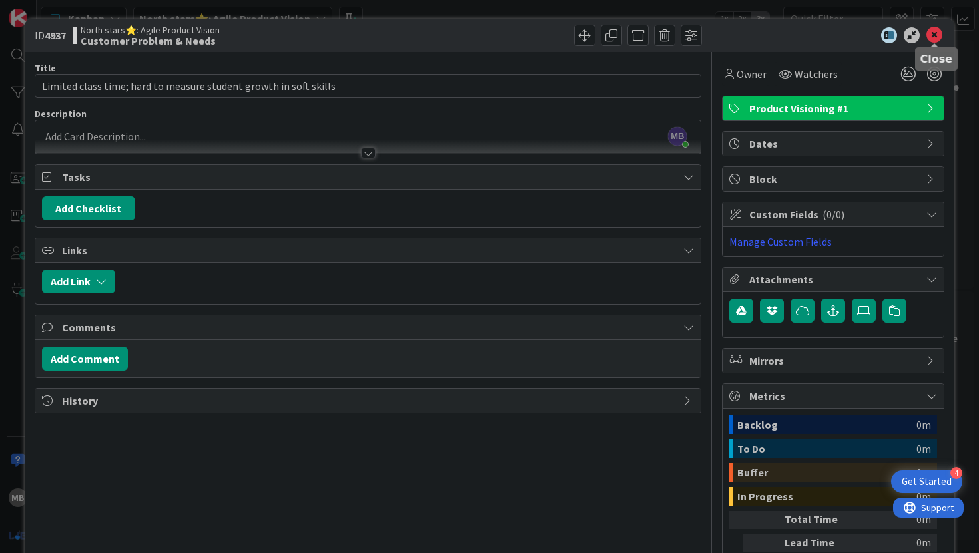
click at [934, 38] on icon at bounding box center [934, 35] width 16 height 16
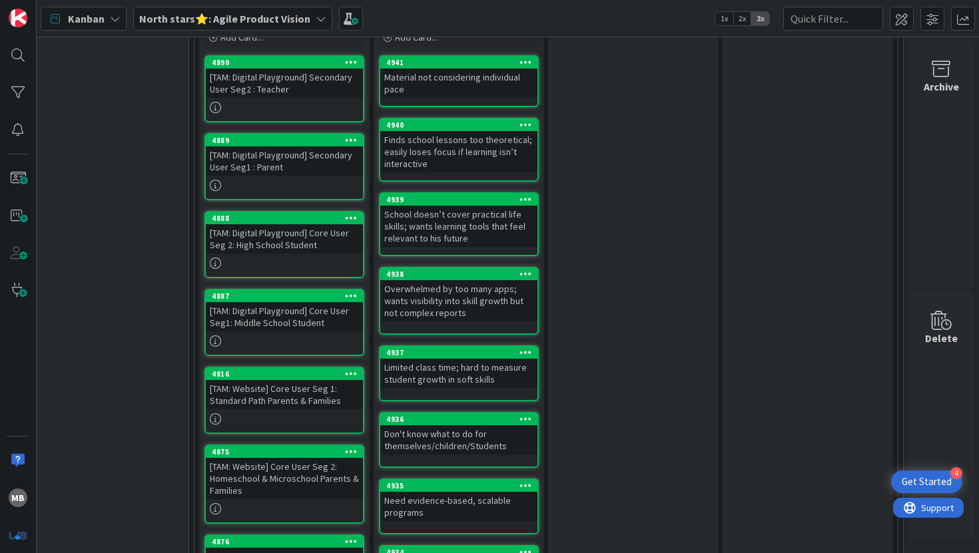
click at [428, 224] on div "School doesn’t cover practical life skills; wants learning tools that feel rele…" at bounding box center [458, 226] width 157 height 41
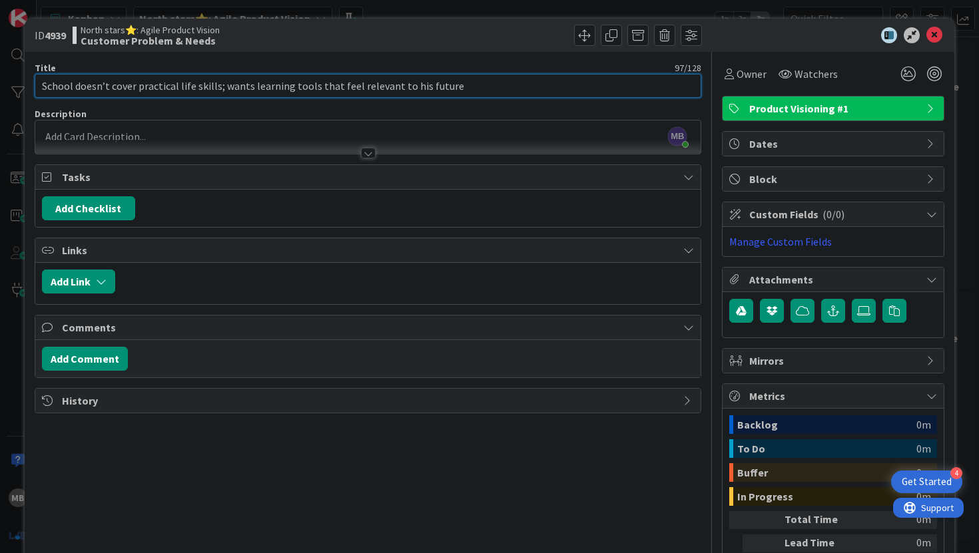
click at [222, 87] on input "School doesn’t cover practical life skills; wants learning tools that feel rele…" at bounding box center [368, 86] width 667 height 24
type input "School doesn’t cover practical life skills;wants learning tools that feel relev…"
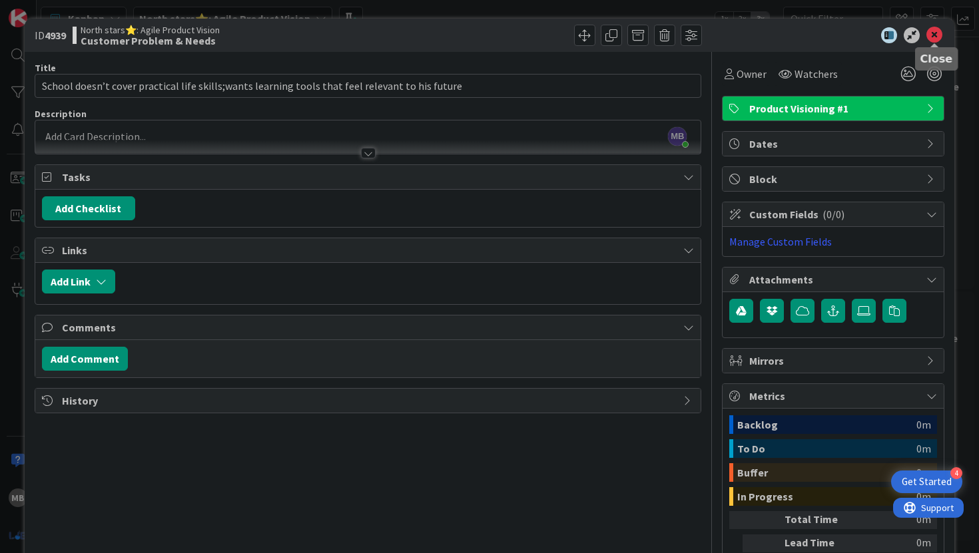
click at [928, 32] on icon at bounding box center [934, 35] width 16 height 16
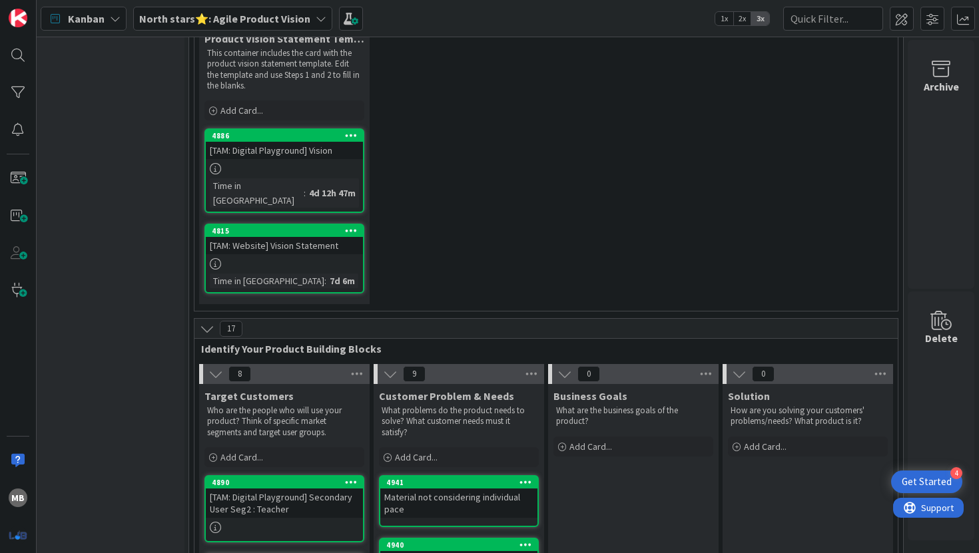
scroll to position [122, 202]
